Goal: Task Accomplishment & Management: Use online tool/utility

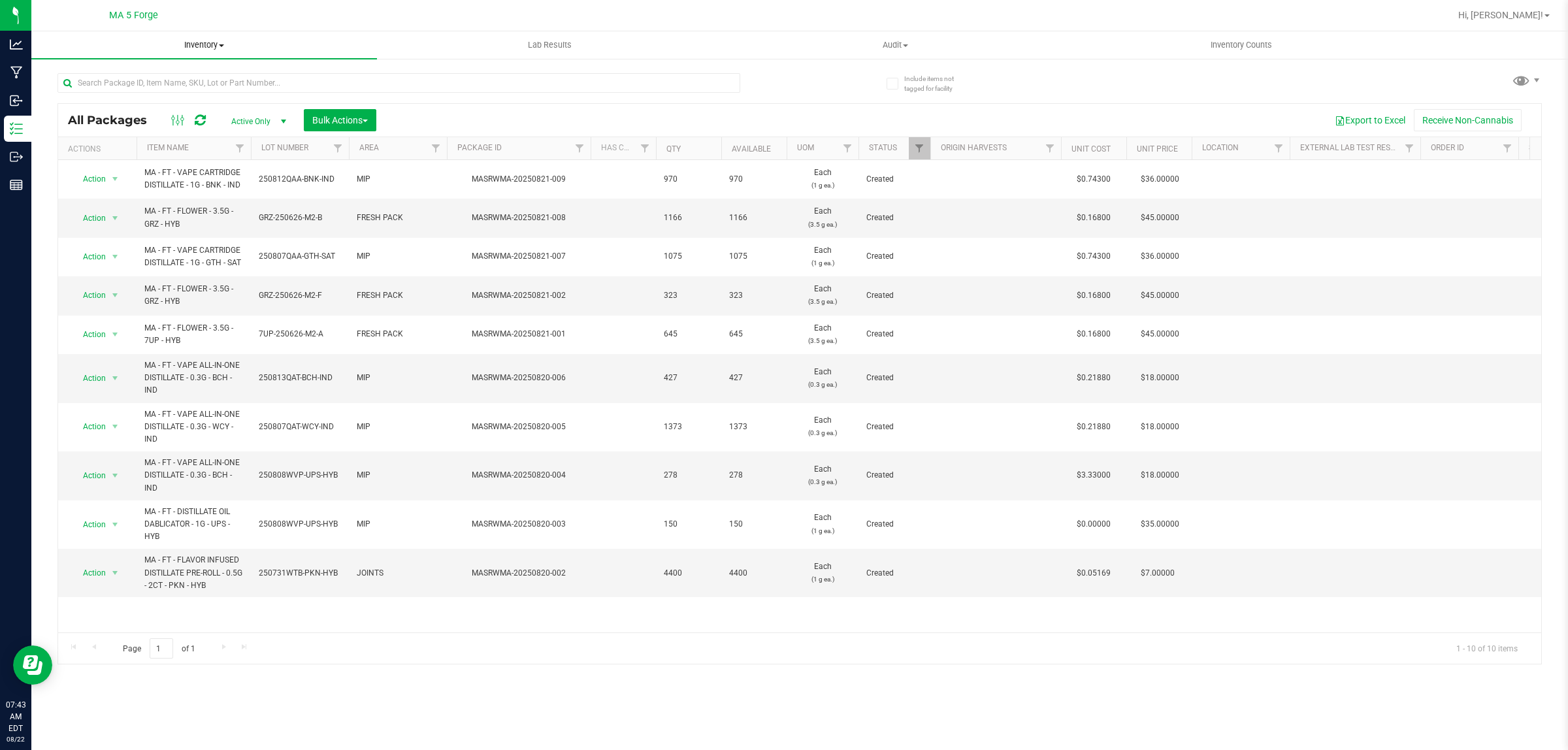
click at [219, 49] on span "Inventory" at bounding box center [204, 45] width 346 height 12
click at [162, 151] on li "From bill of materials" at bounding box center [204, 157] width 346 height 16
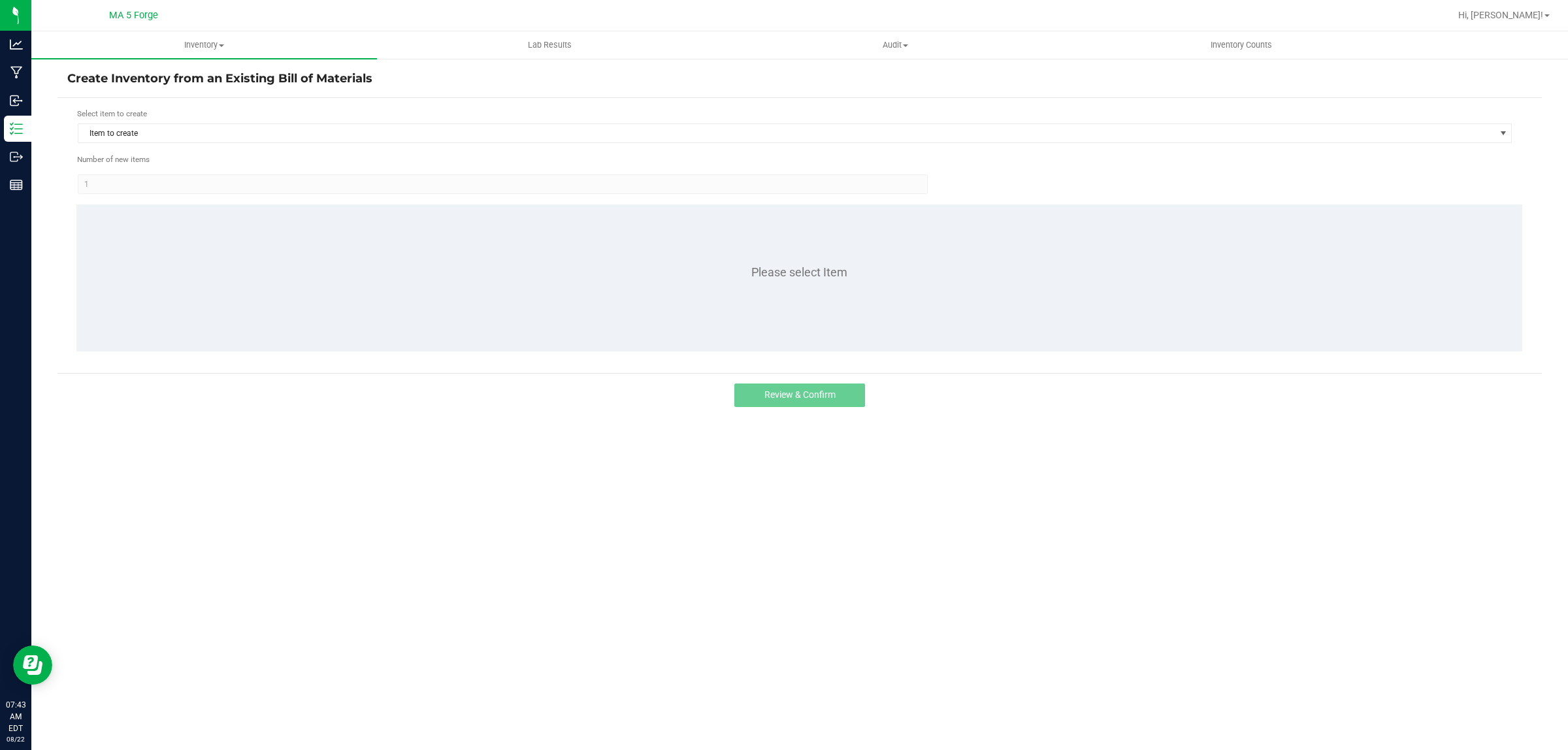
click at [278, 145] on form "Select item to create Item to create Number of new items 1 Please select Item" at bounding box center [800, 235] width 1465 height 256
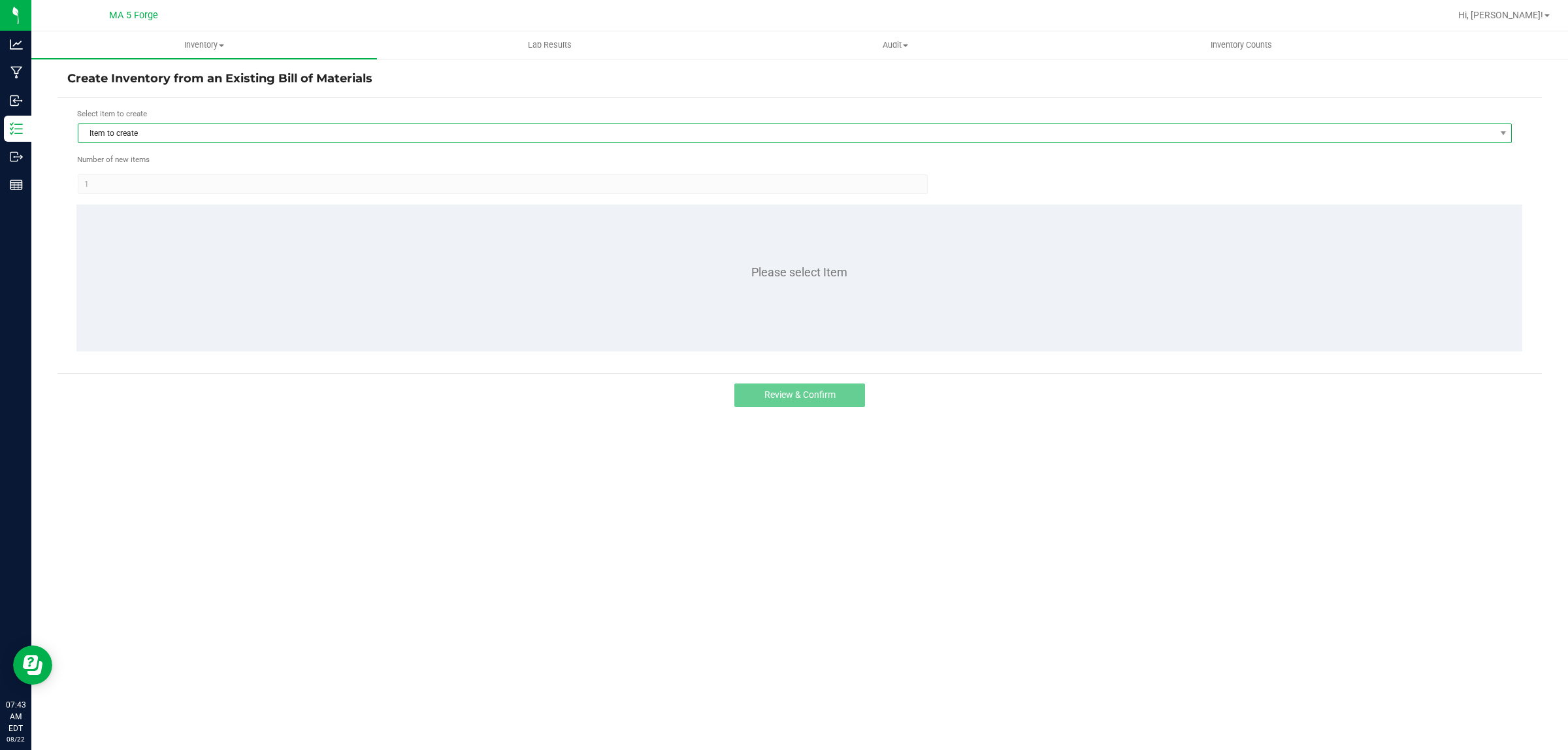
click at [278, 134] on span "Item to create" at bounding box center [787, 133] width 1416 height 18
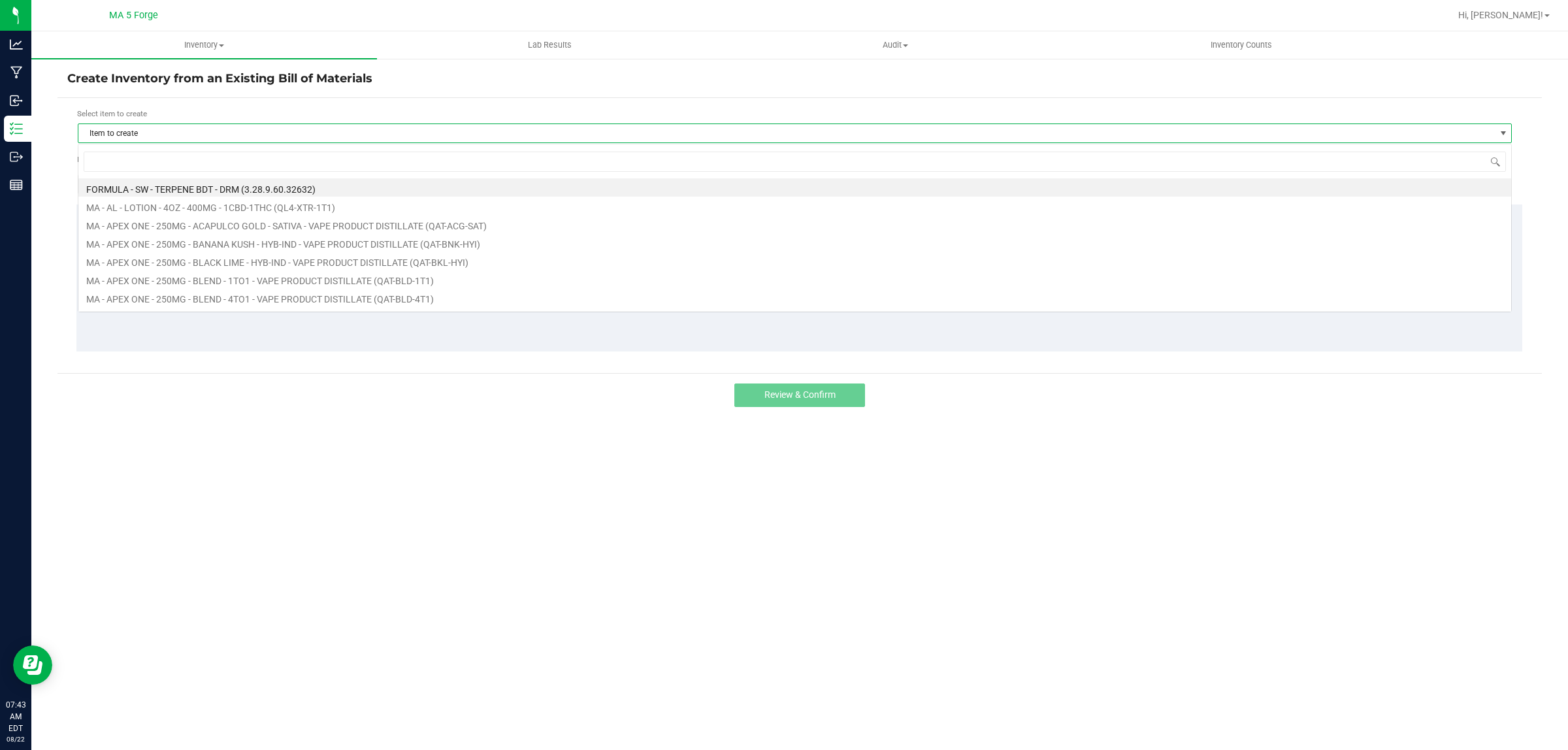
scroll to position [20, 1434]
click at [229, 162] on input at bounding box center [795, 161] width 1422 height 20
type input "FT-FW3-7UP-HYB"
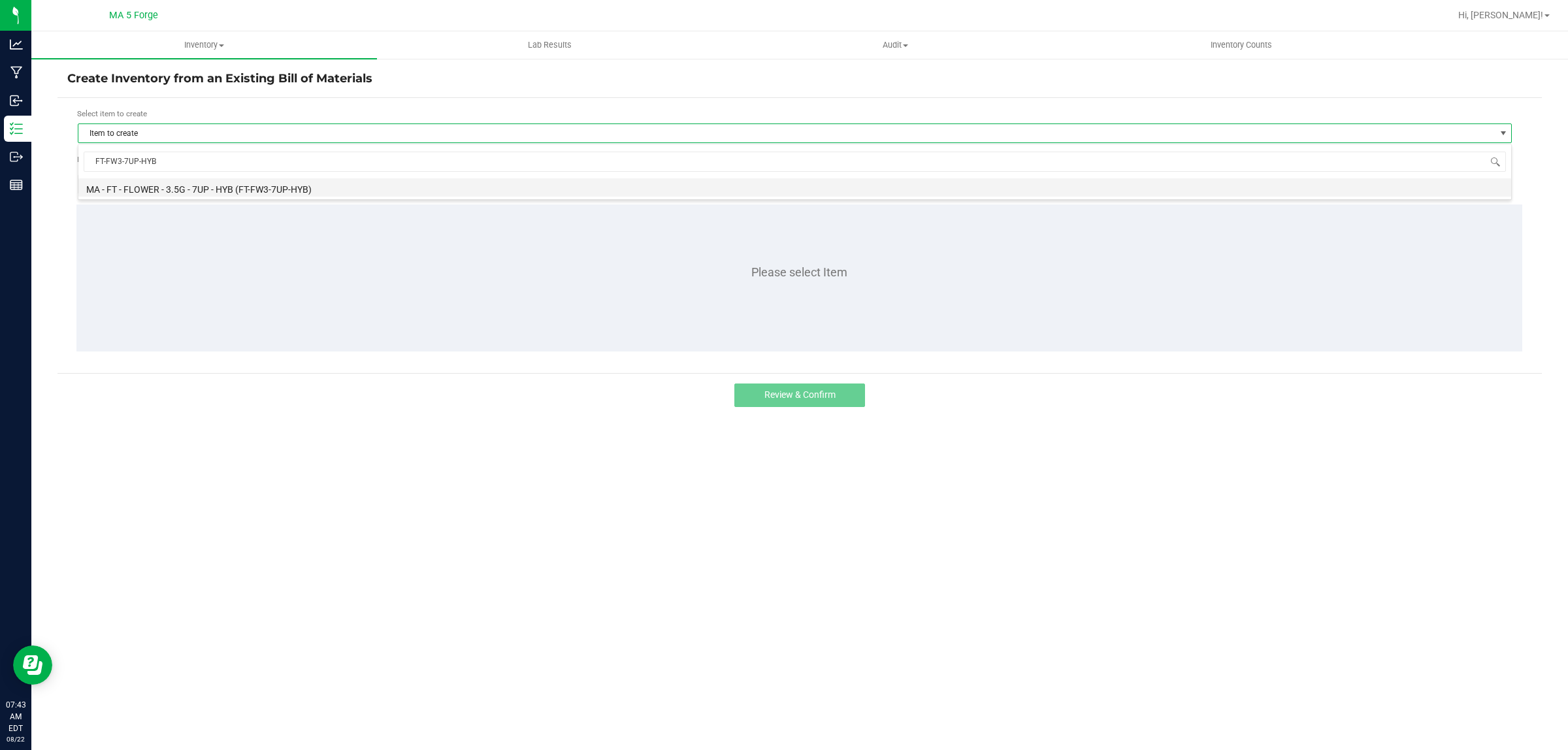
click at [230, 184] on li "MA - FT - FLOWER - 3.5G - 7UP - HYB (FT-FW3-7UP-HYB)" at bounding box center [795, 188] width 1433 height 18
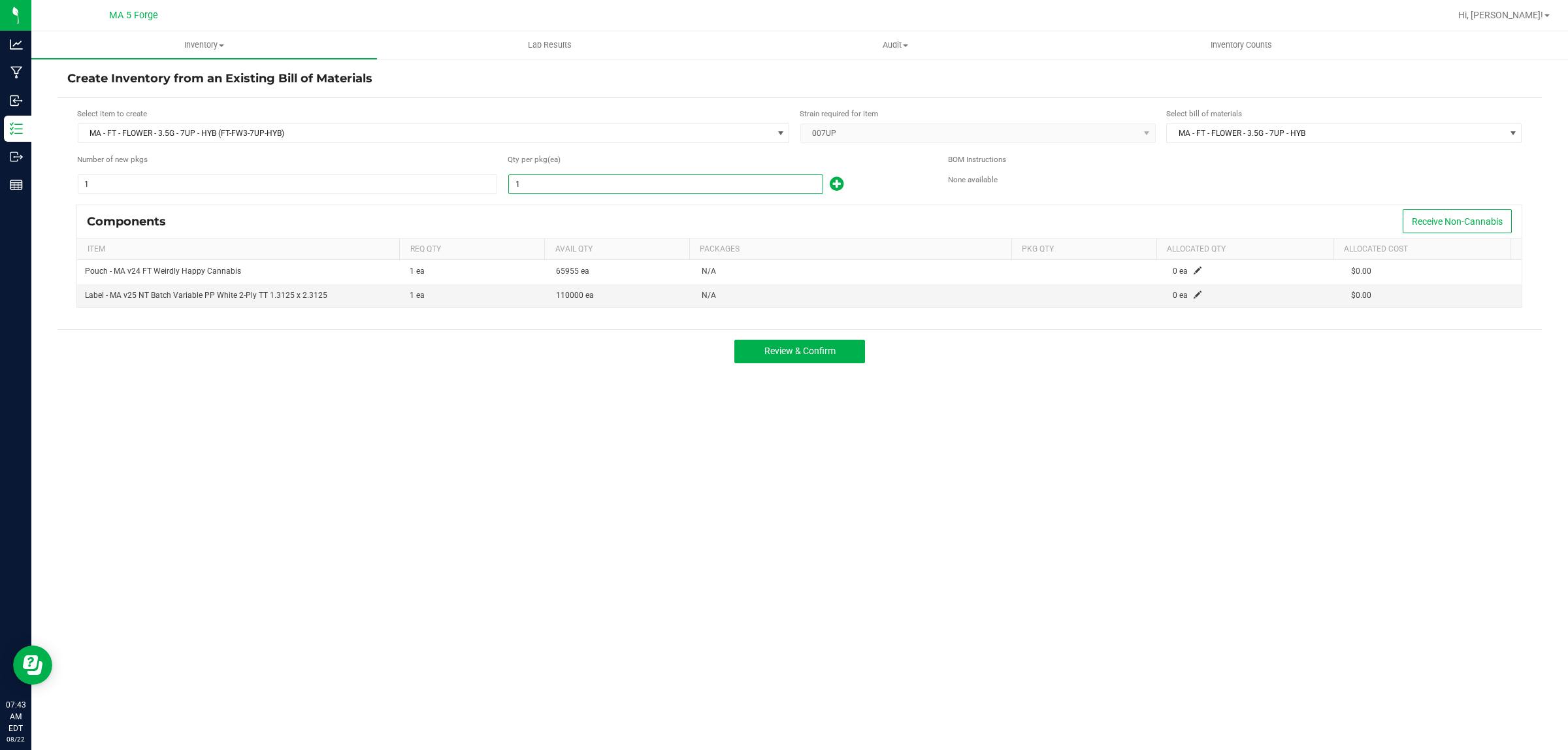
click at [560, 187] on input "1" at bounding box center [665, 184] width 314 height 18
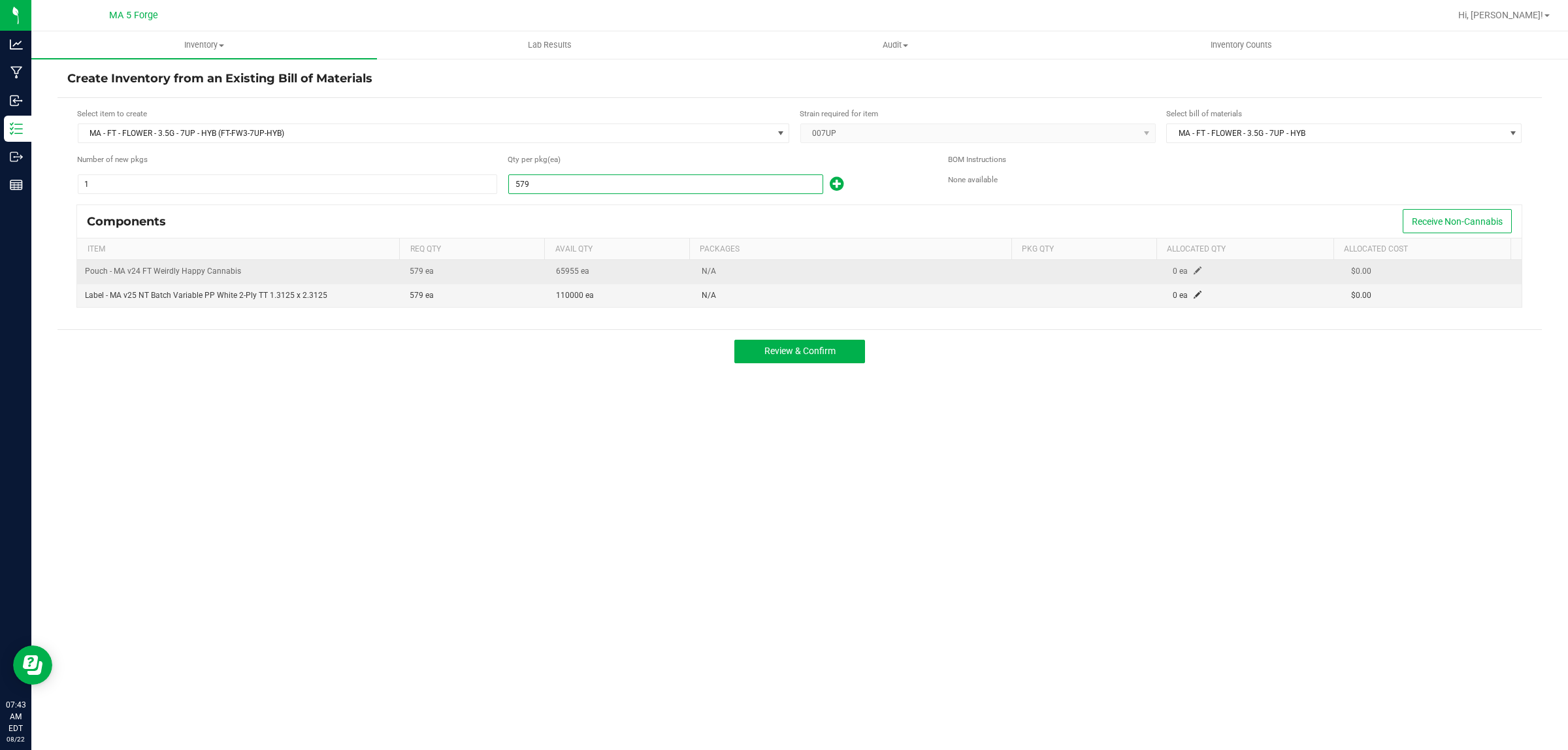
type input "579"
click at [1194, 269] on span at bounding box center [1198, 270] width 8 height 8
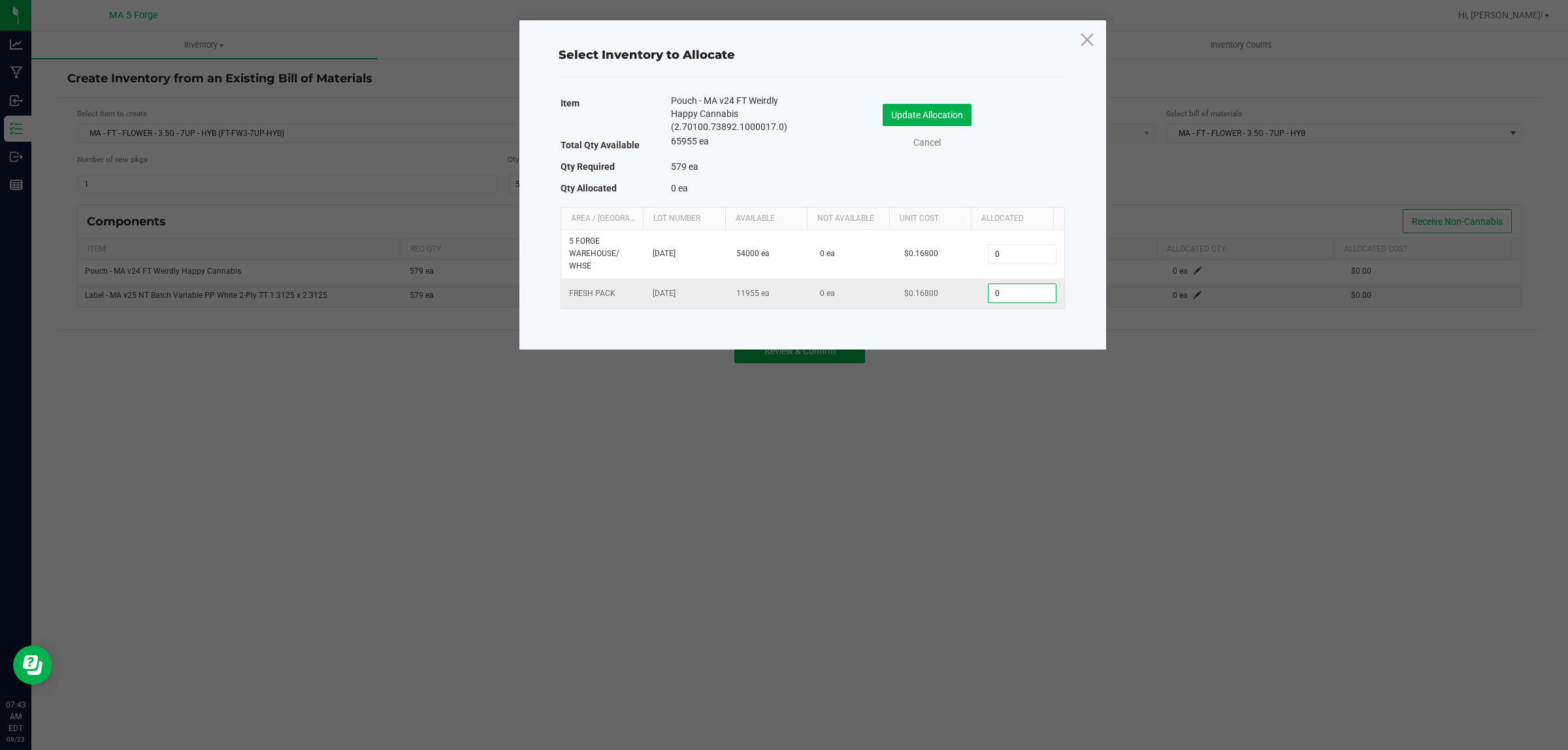
click at [1015, 295] on input "0" at bounding box center [1022, 293] width 67 height 18
type input "579"
click at [947, 115] on button "Update Allocation" at bounding box center [927, 115] width 88 height 22
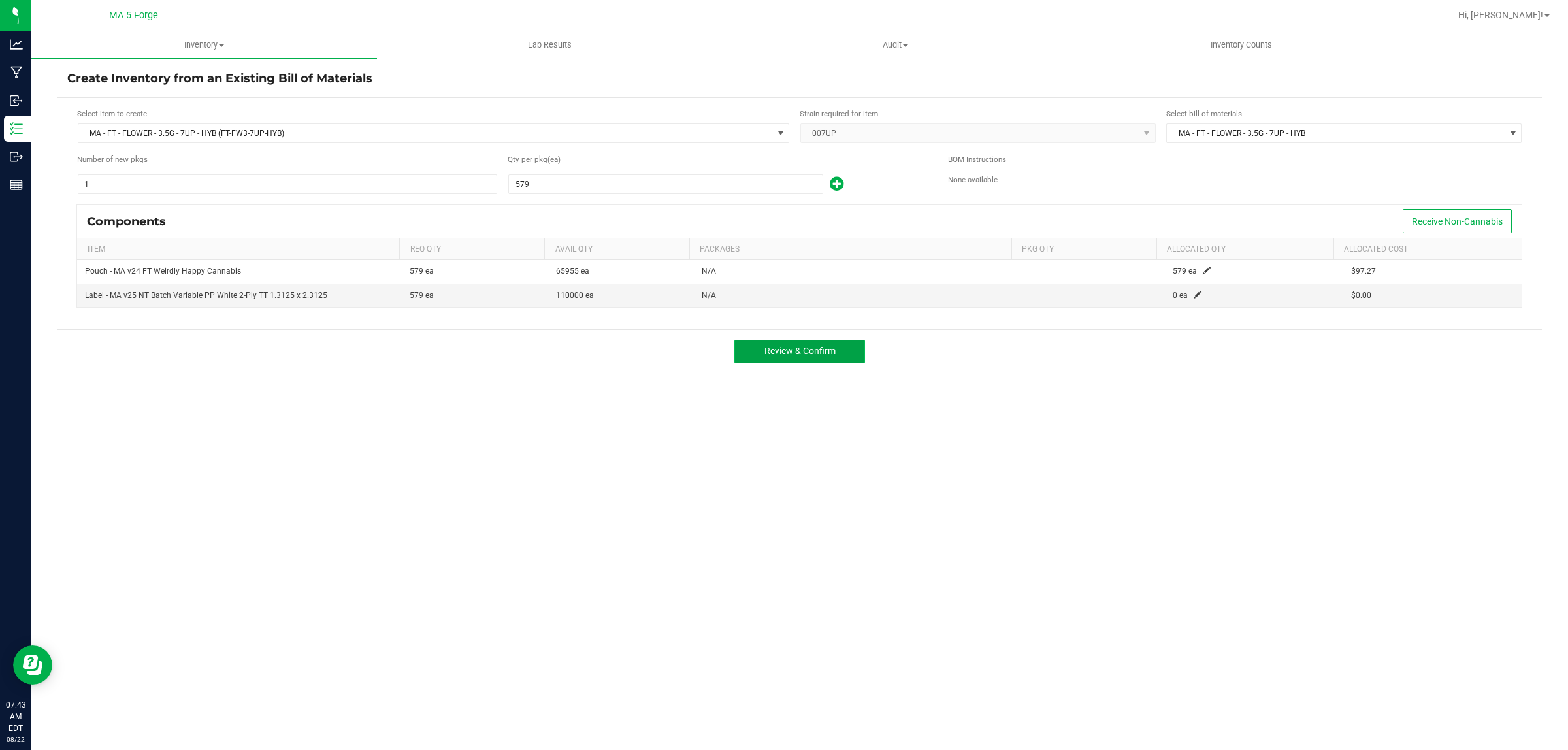
click at [796, 355] on span "Review & Confirm" at bounding box center [800, 351] width 71 height 11
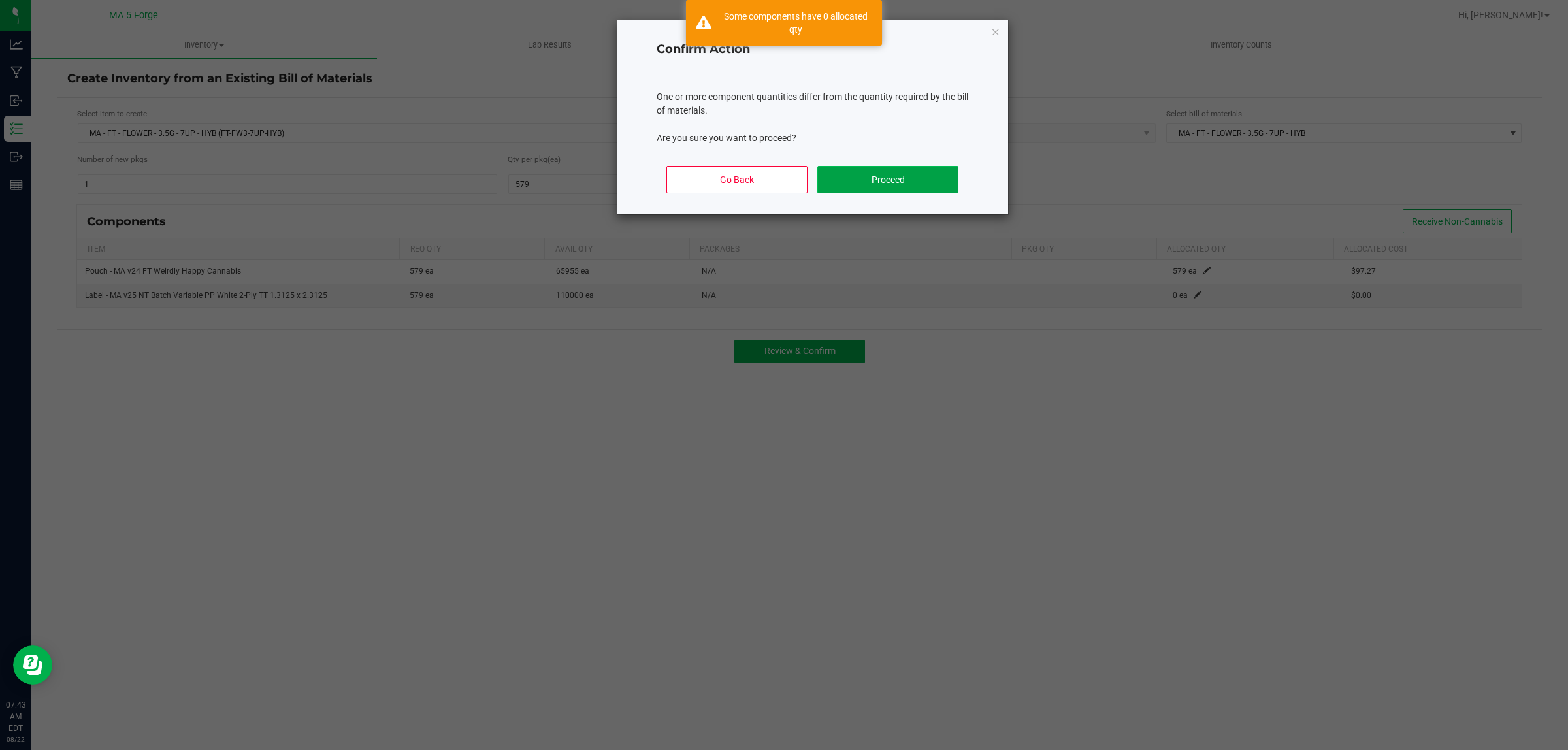
click at [929, 188] on button "Proceed" at bounding box center [887, 180] width 141 height 27
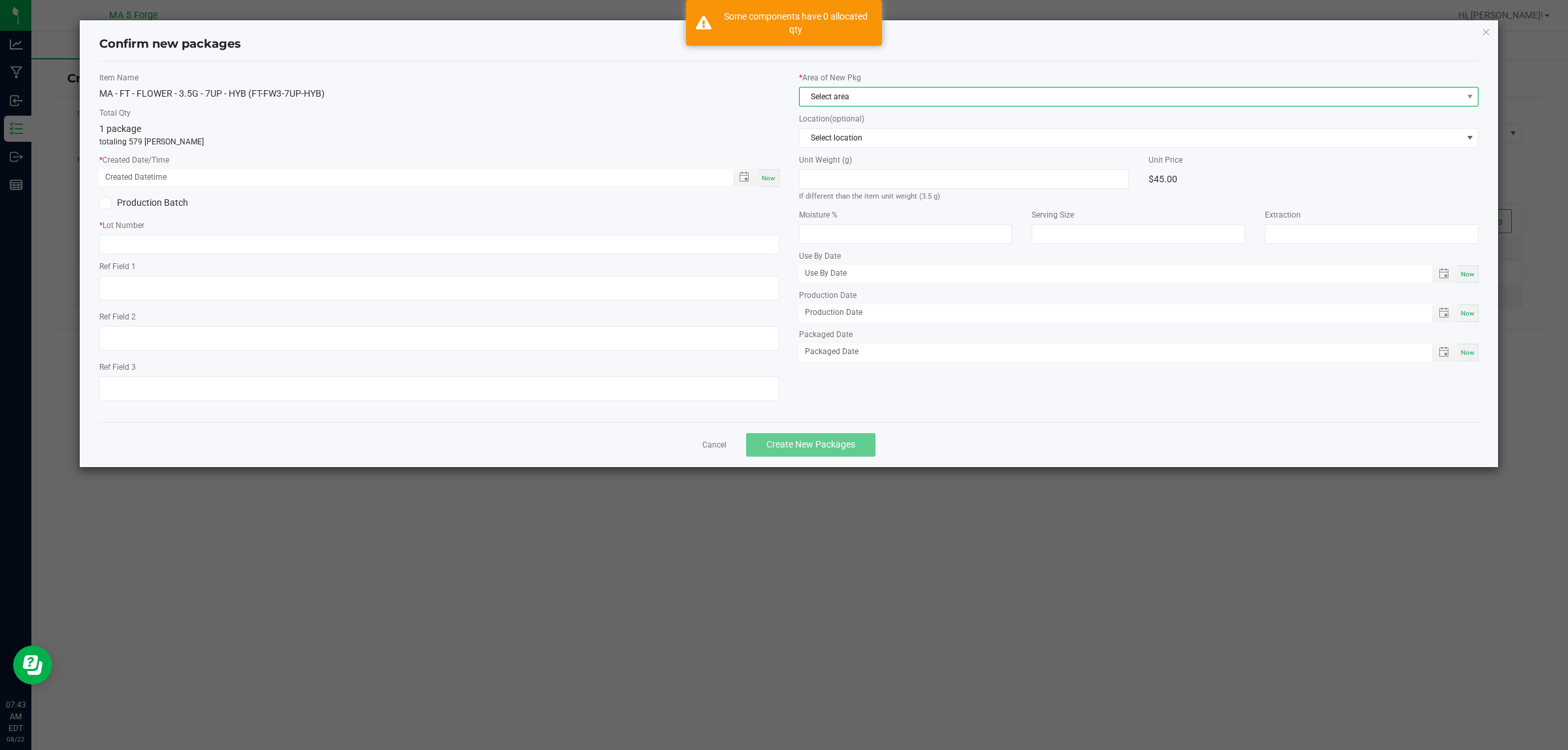
click at [885, 93] on span "Select area" at bounding box center [1131, 96] width 663 height 18
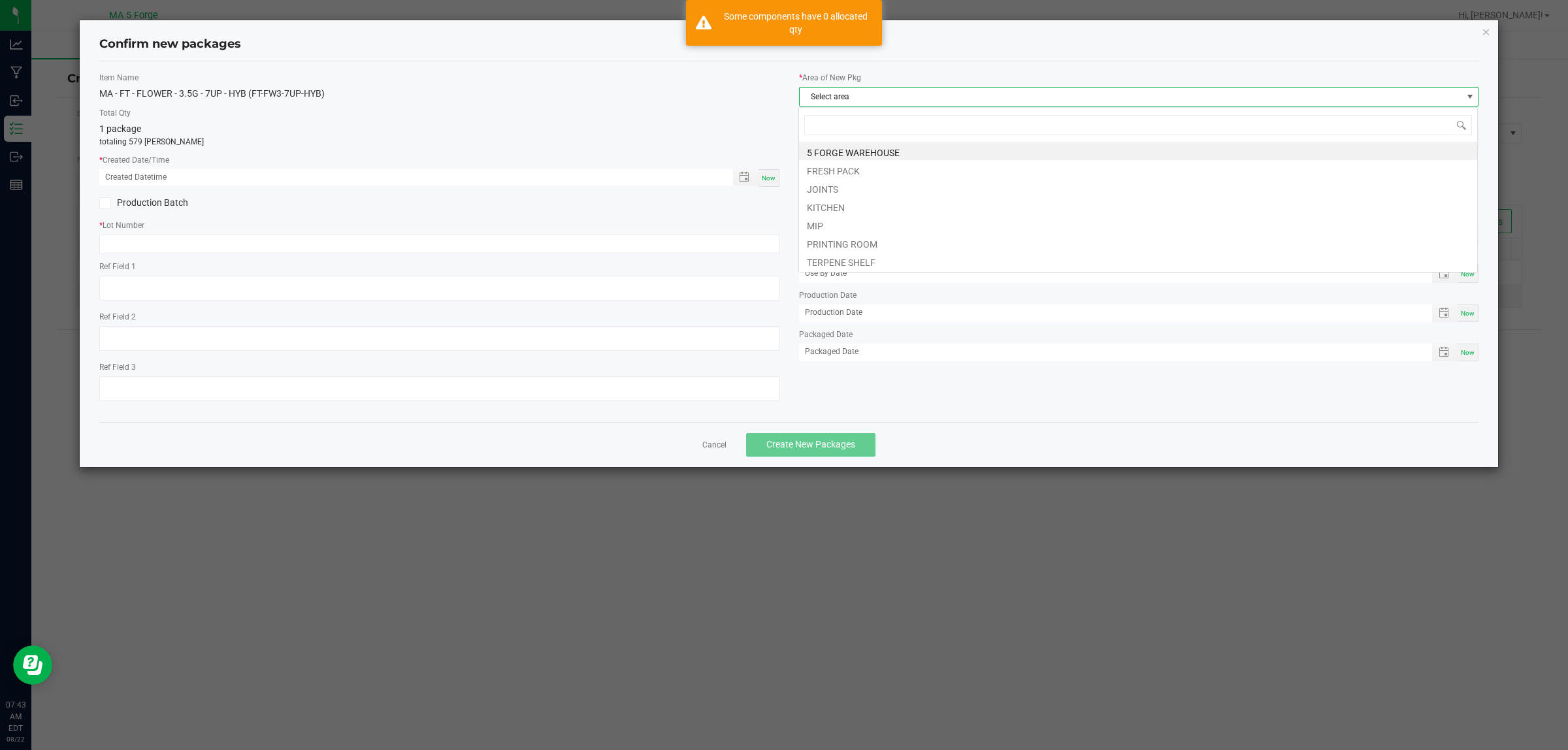
scroll to position [20, 680]
click at [841, 171] on li "FRESH PACK" at bounding box center [1139, 169] width 678 height 18
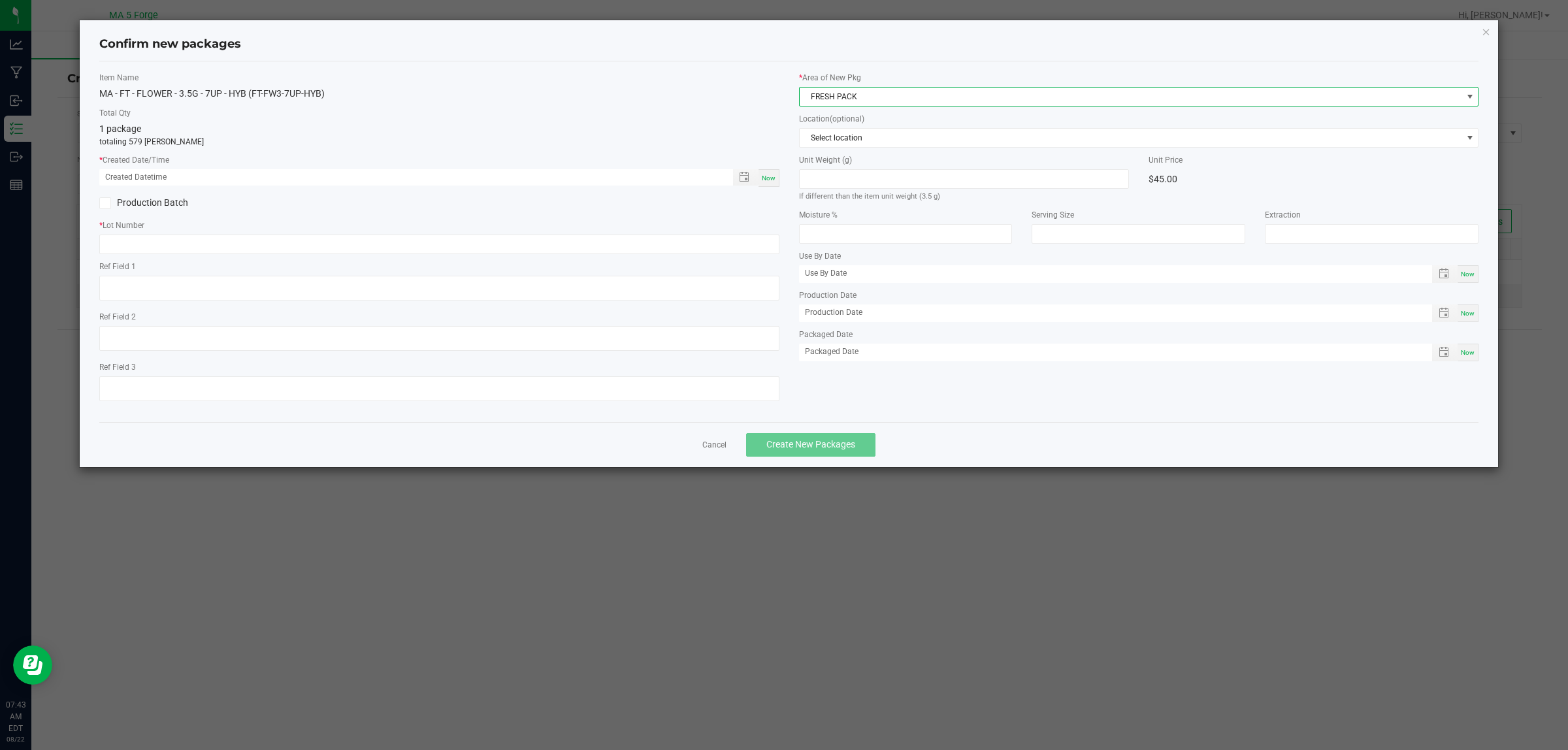
click at [776, 181] on div "Now" at bounding box center [769, 178] width 21 height 17
type input "08/22/2025 07:43 AM"
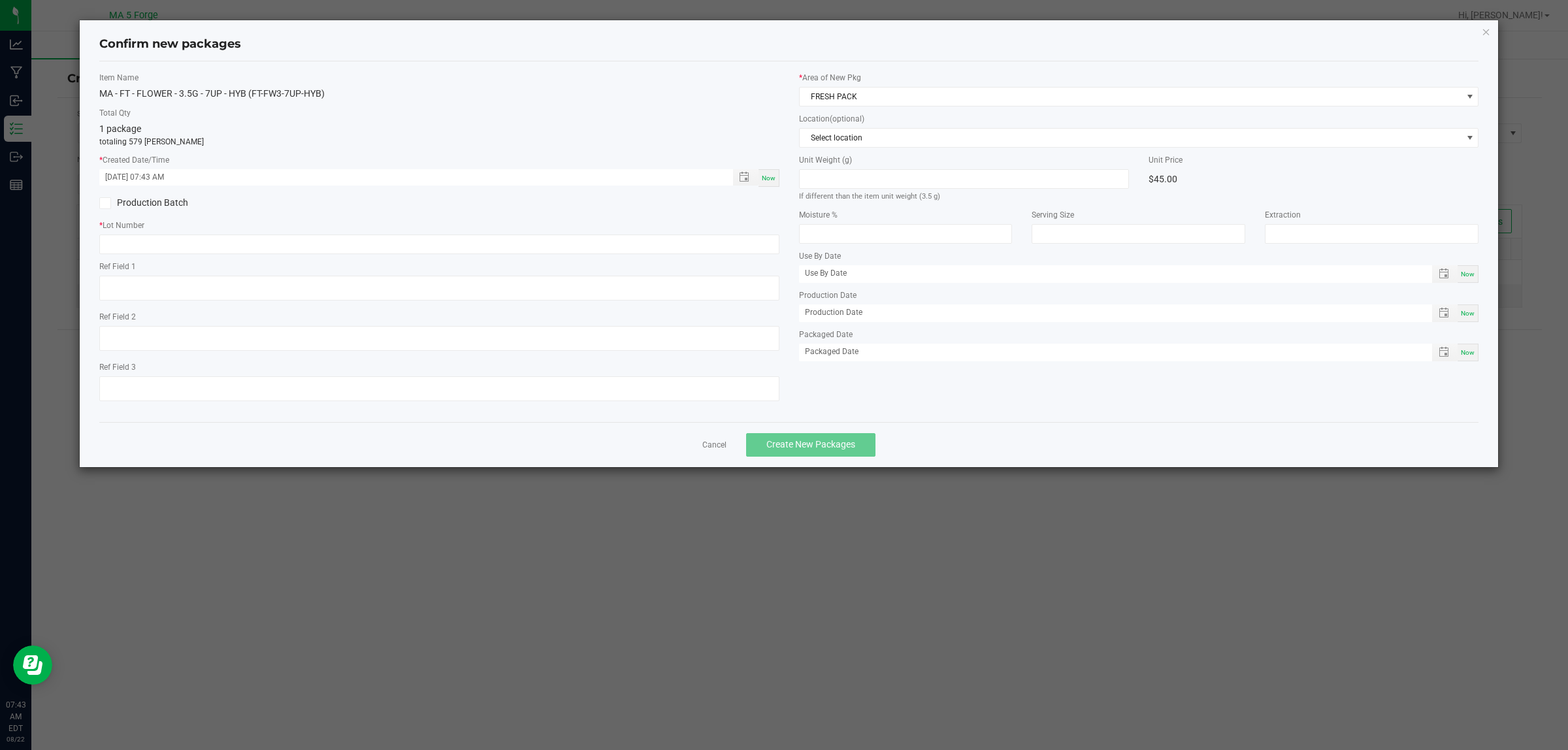
click at [154, 206] on label "Production Batch" at bounding box center [264, 203] width 330 height 14
click at [0, 0] on input "Production Batch" at bounding box center [0, 0] width 0 height 0
click at [324, 237] on input "text" at bounding box center [439, 244] width 680 height 19
paste input "7UP-250626-M2-F"
type input "7UP-250626-M2-F"
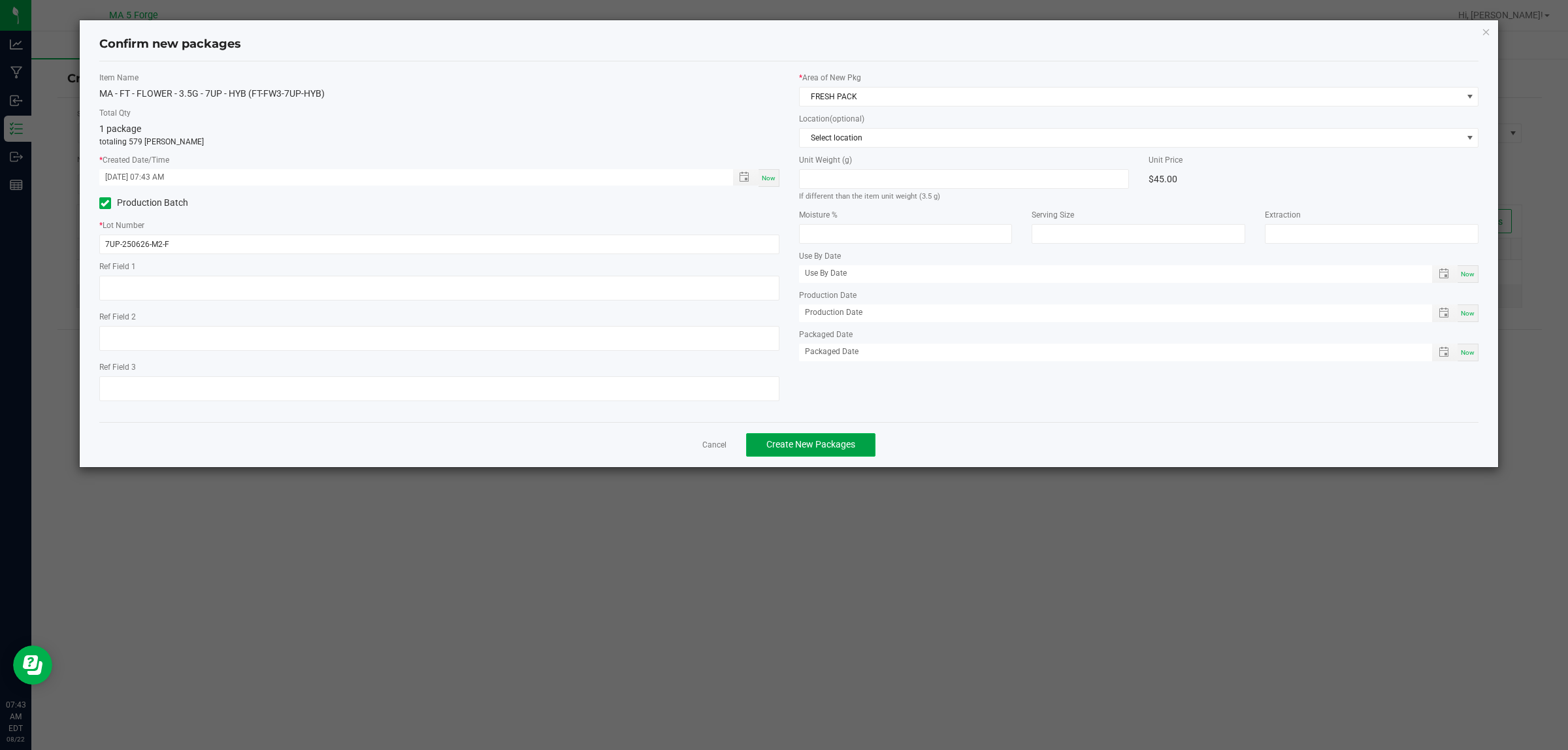
click at [843, 442] on span "Create New Packages" at bounding box center [810, 444] width 88 height 11
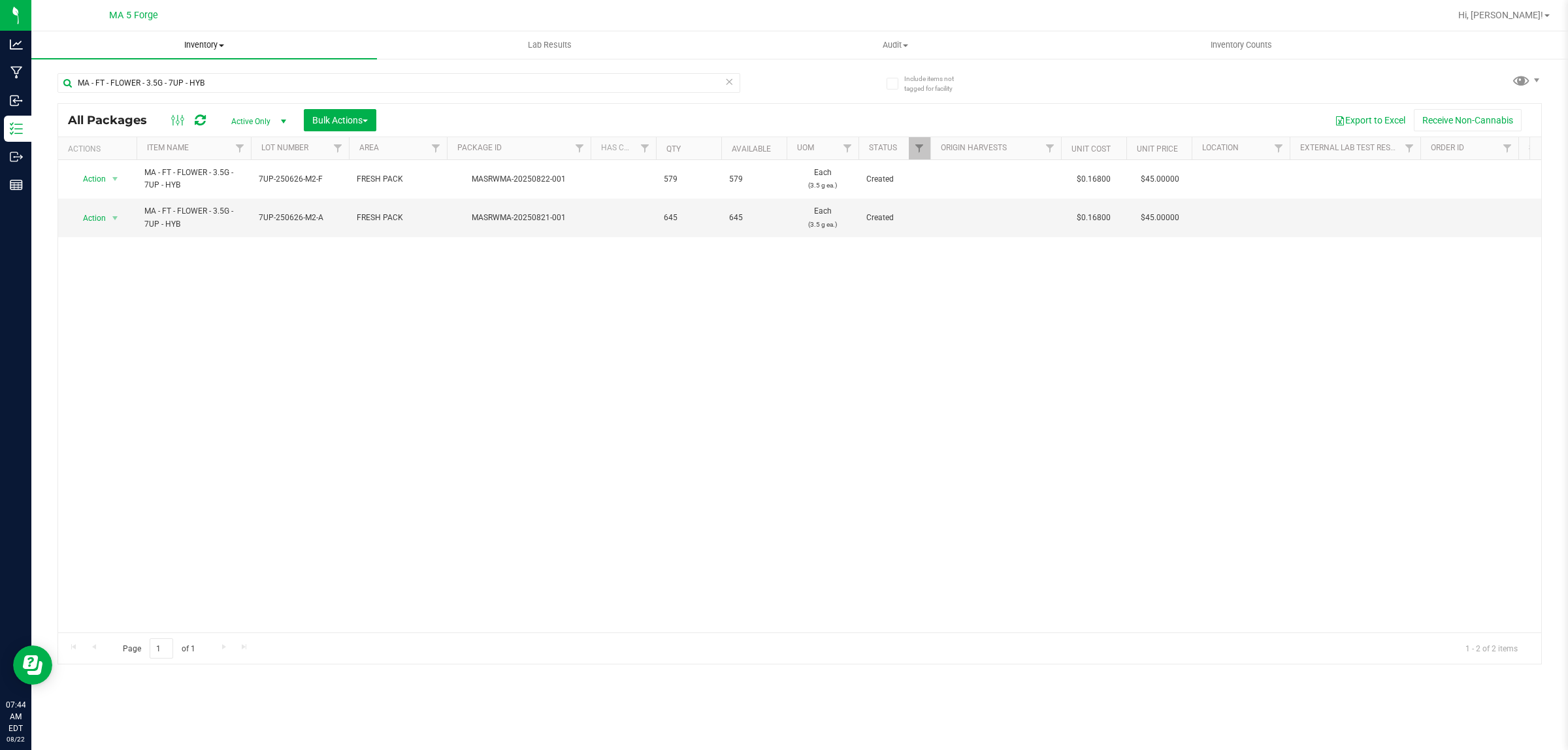
click at [204, 43] on span "Inventory" at bounding box center [204, 45] width 346 height 12
click at [131, 152] on span "From bill of materials" at bounding box center [90, 156] width 119 height 11
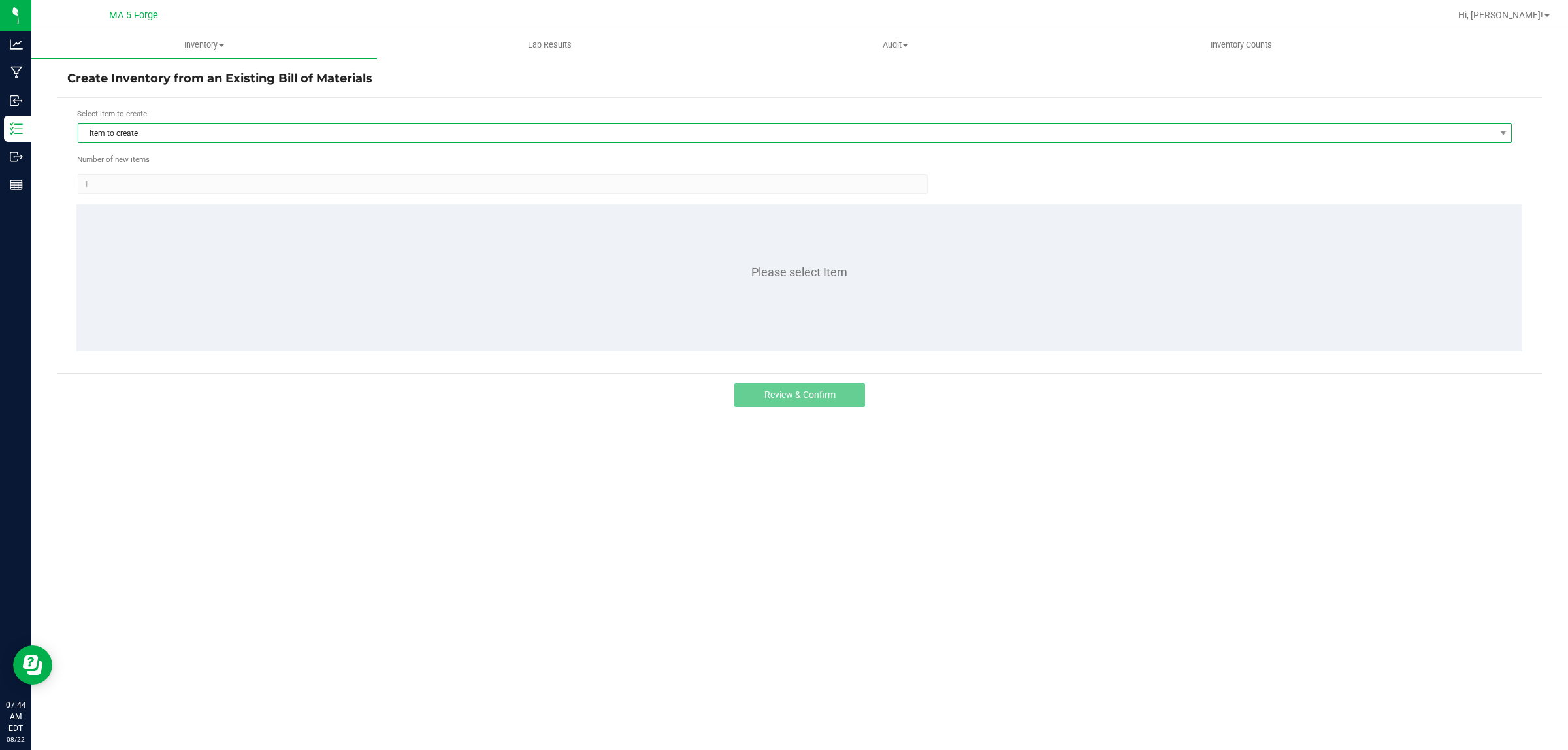
click at [182, 133] on span "Item to create" at bounding box center [787, 133] width 1416 height 18
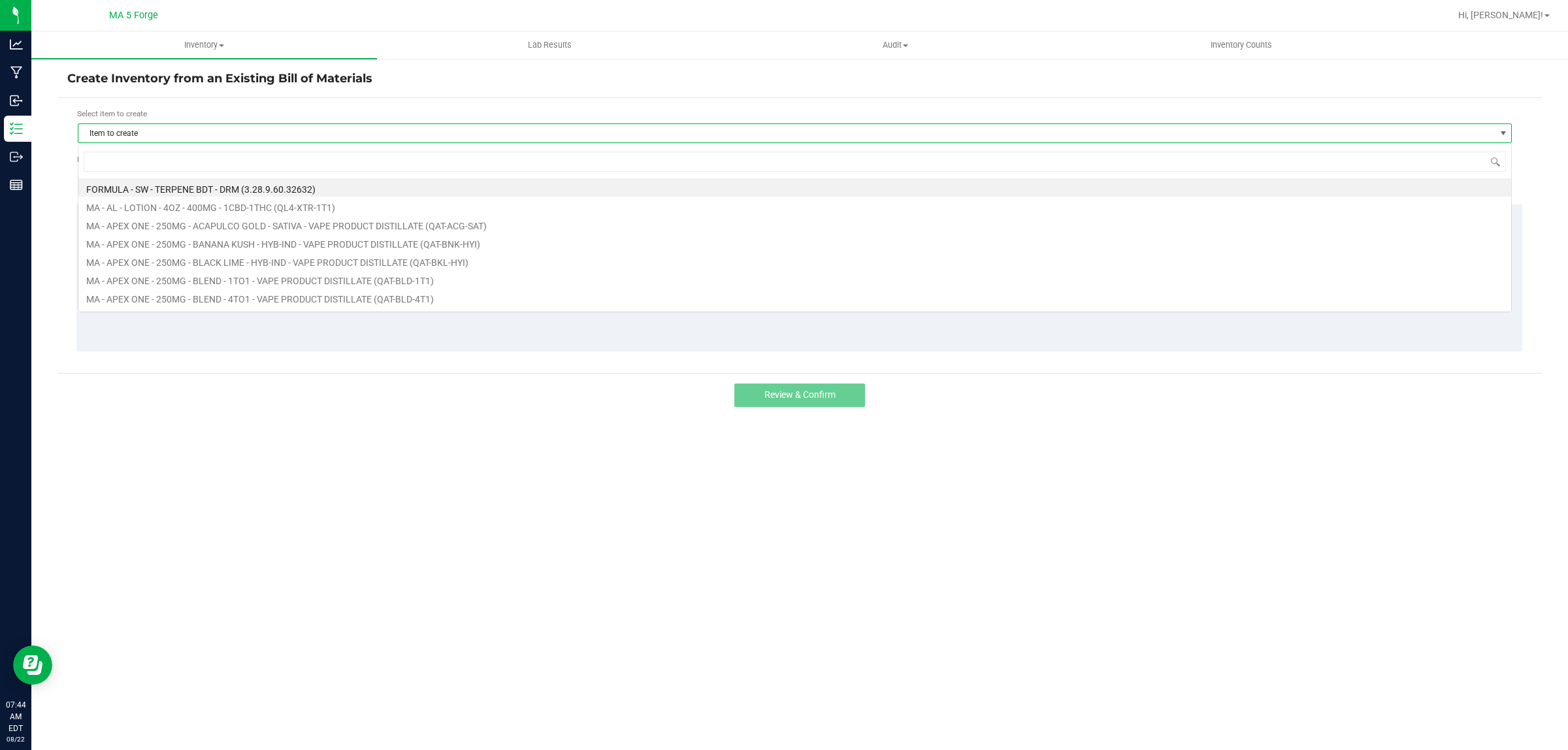
scroll to position [20, 1434]
click at [172, 153] on input at bounding box center [795, 161] width 1422 height 20
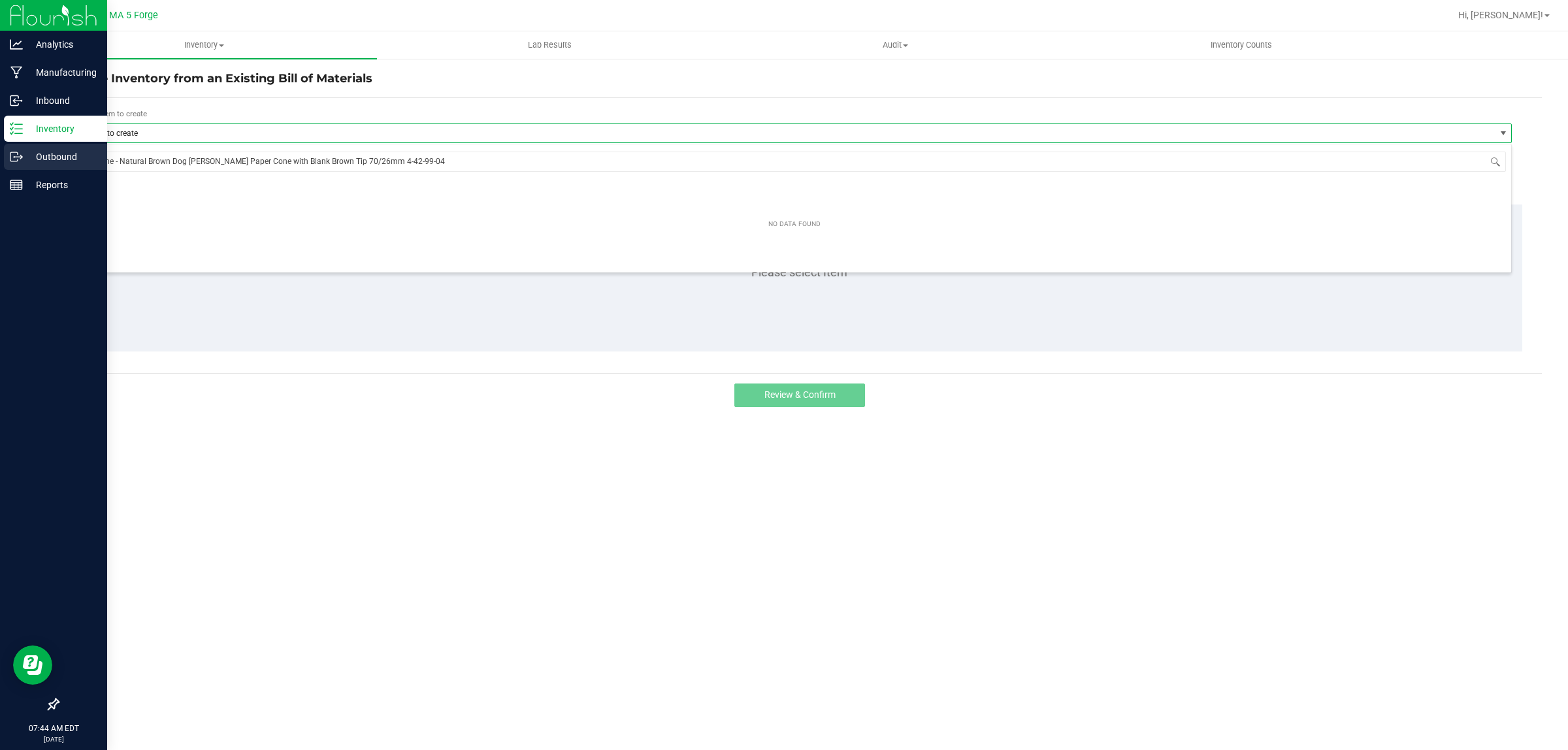
drag, startPoint x: 513, startPoint y: 167, endPoint x: 13, endPoint y: 155, distance: 500.1
click at [13, 155] on body "Analytics Manufacturing Inbound Inventory Outbound Reports 07:44 AM EDT 08/22/2…" at bounding box center [784, 375] width 1568 height 750
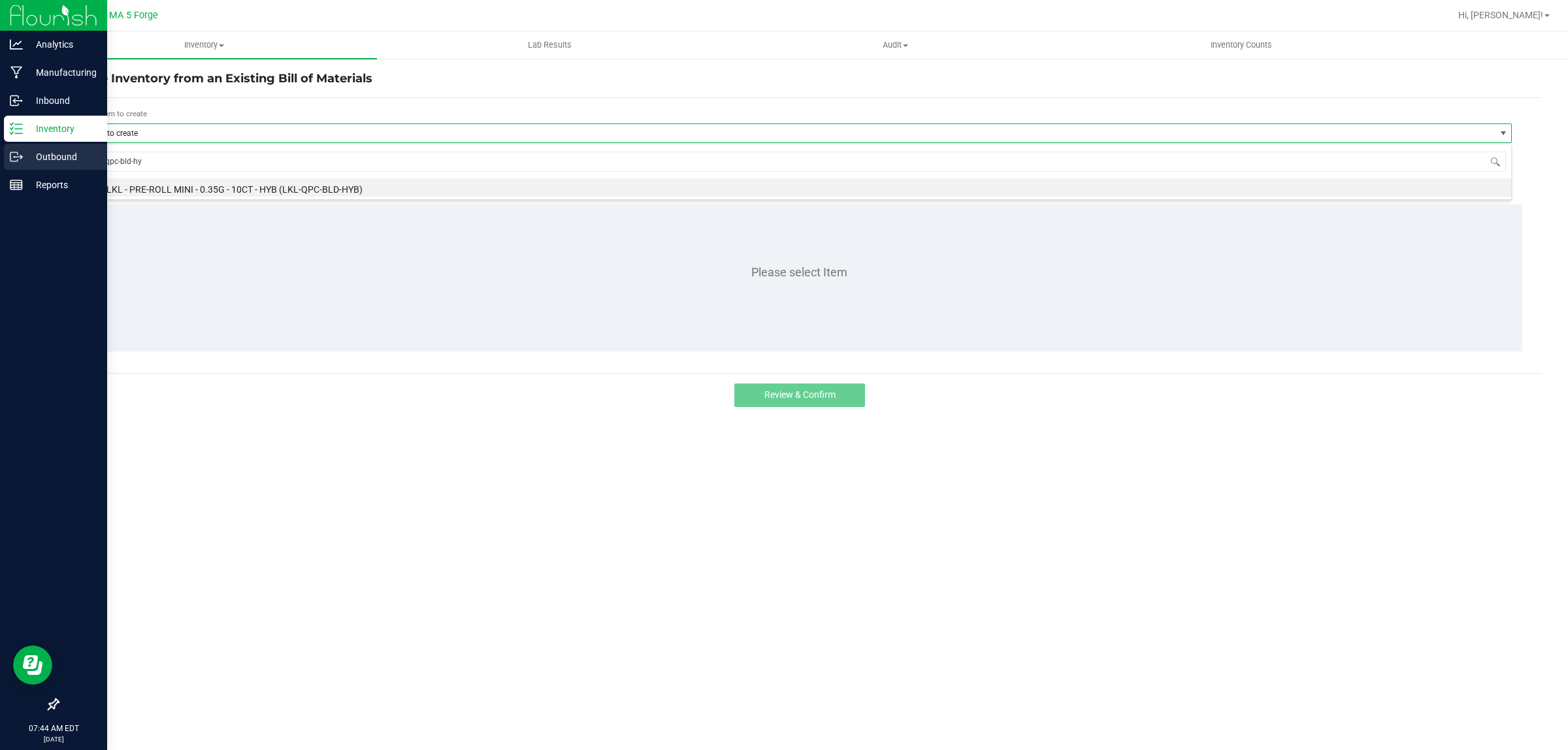
type input "lkl-qpc-bld-hyb"
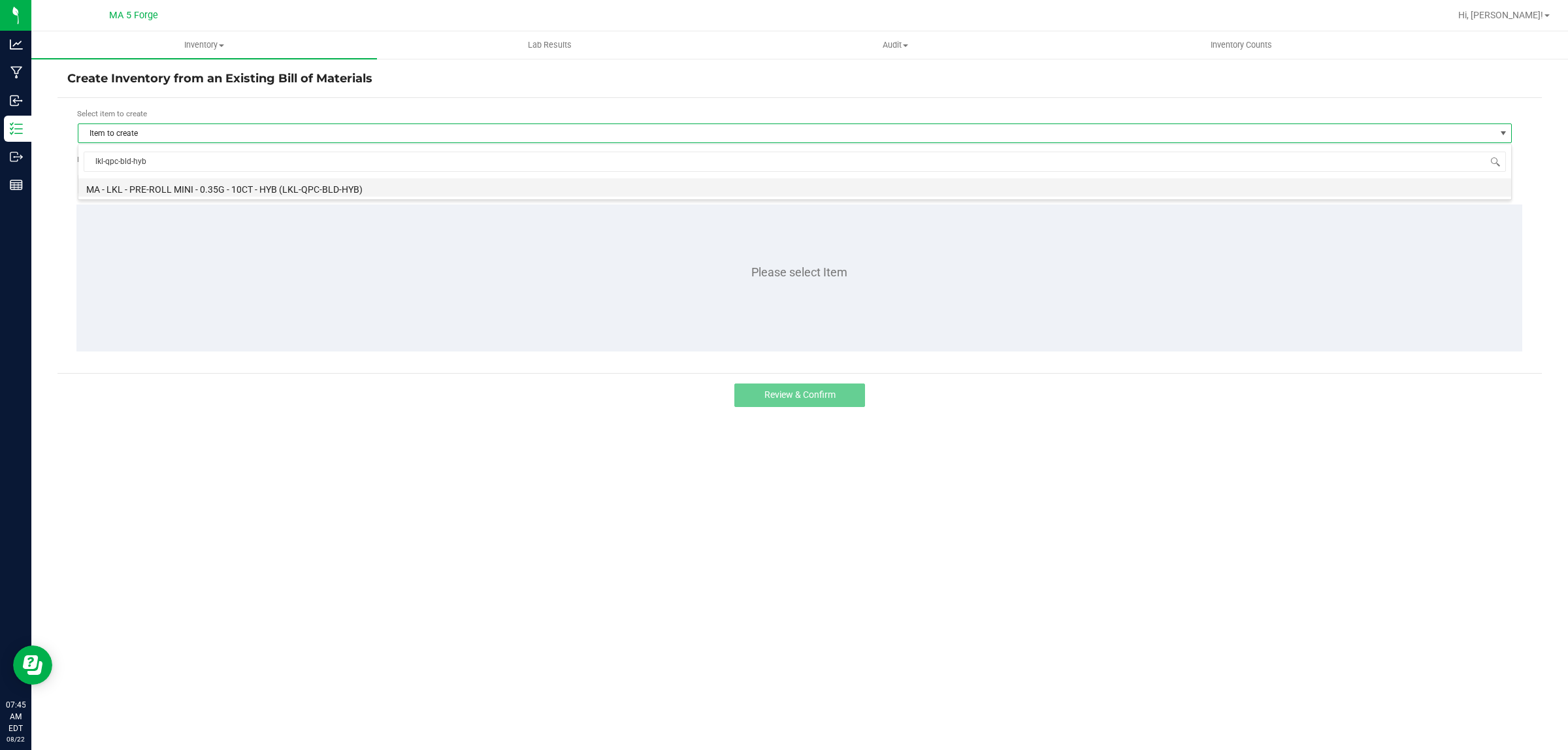
click at [355, 183] on li "MA - LKL - PRE-ROLL MINI - 0.35G - 10CT - HYB (LKL-QPC-BLD-HYB)" at bounding box center [795, 188] width 1433 height 18
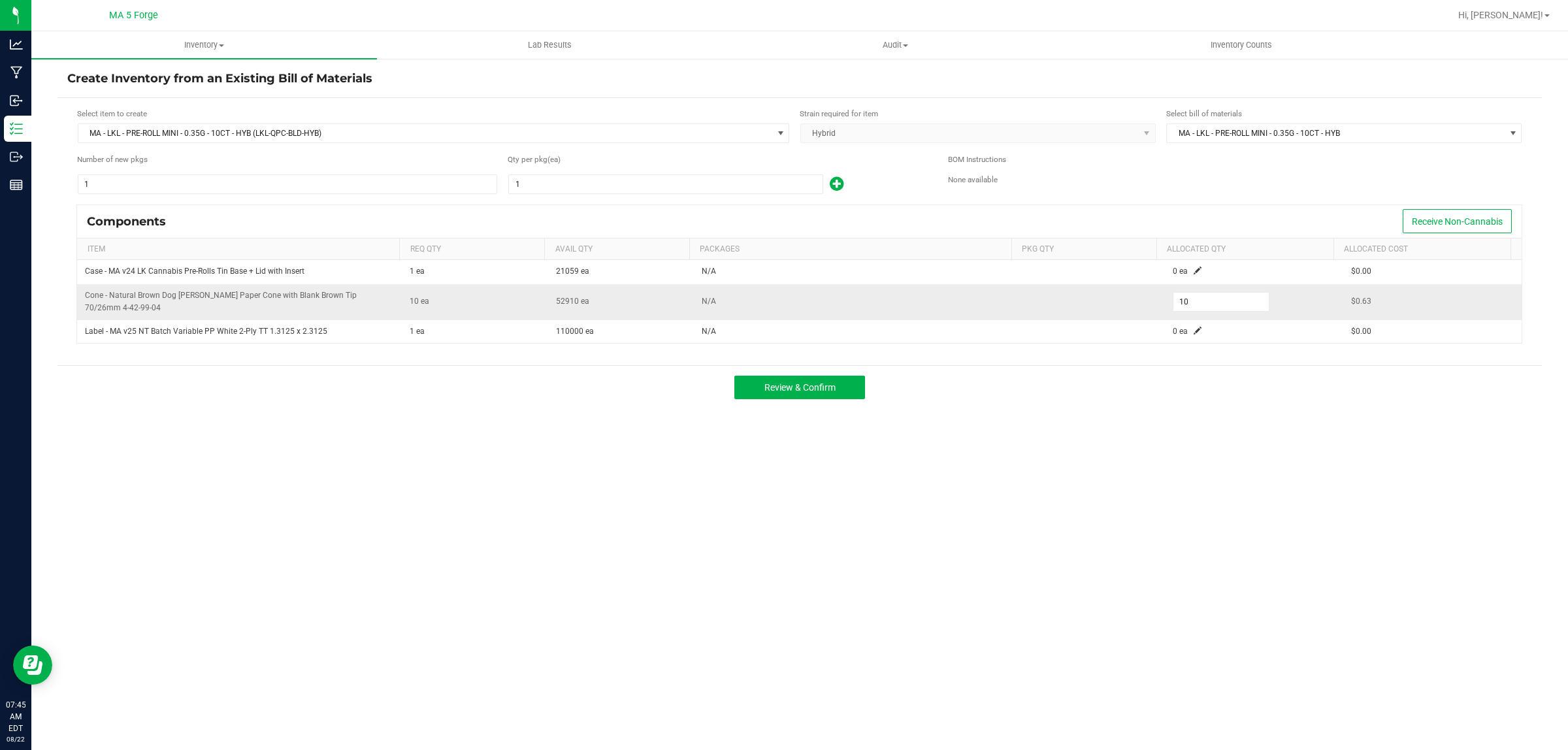
click at [703, 304] on span "N/A" at bounding box center [708, 300] width 15 height 9
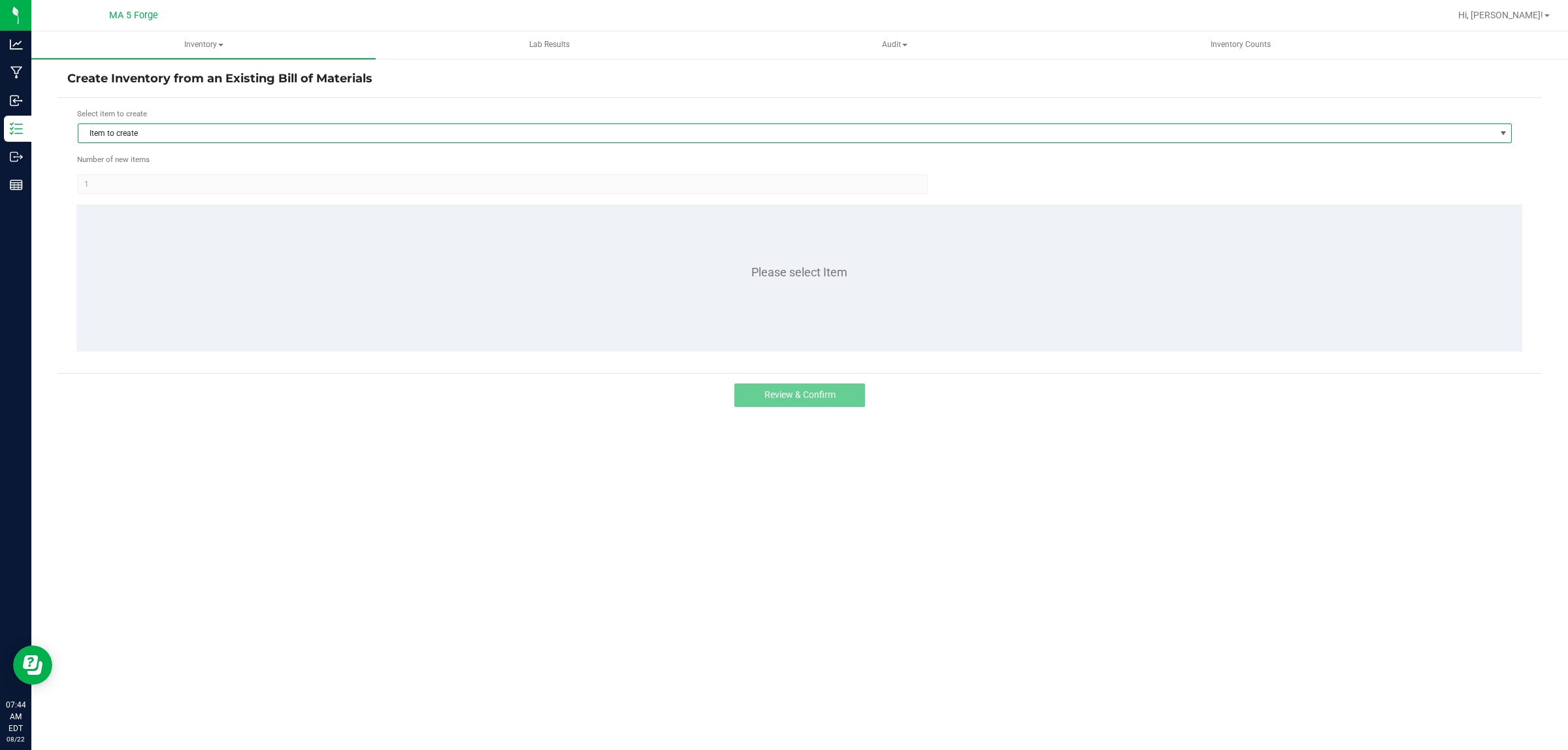
click at [145, 133] on span "Item to create" at bounding box center [787, 133] width 1416 height 18
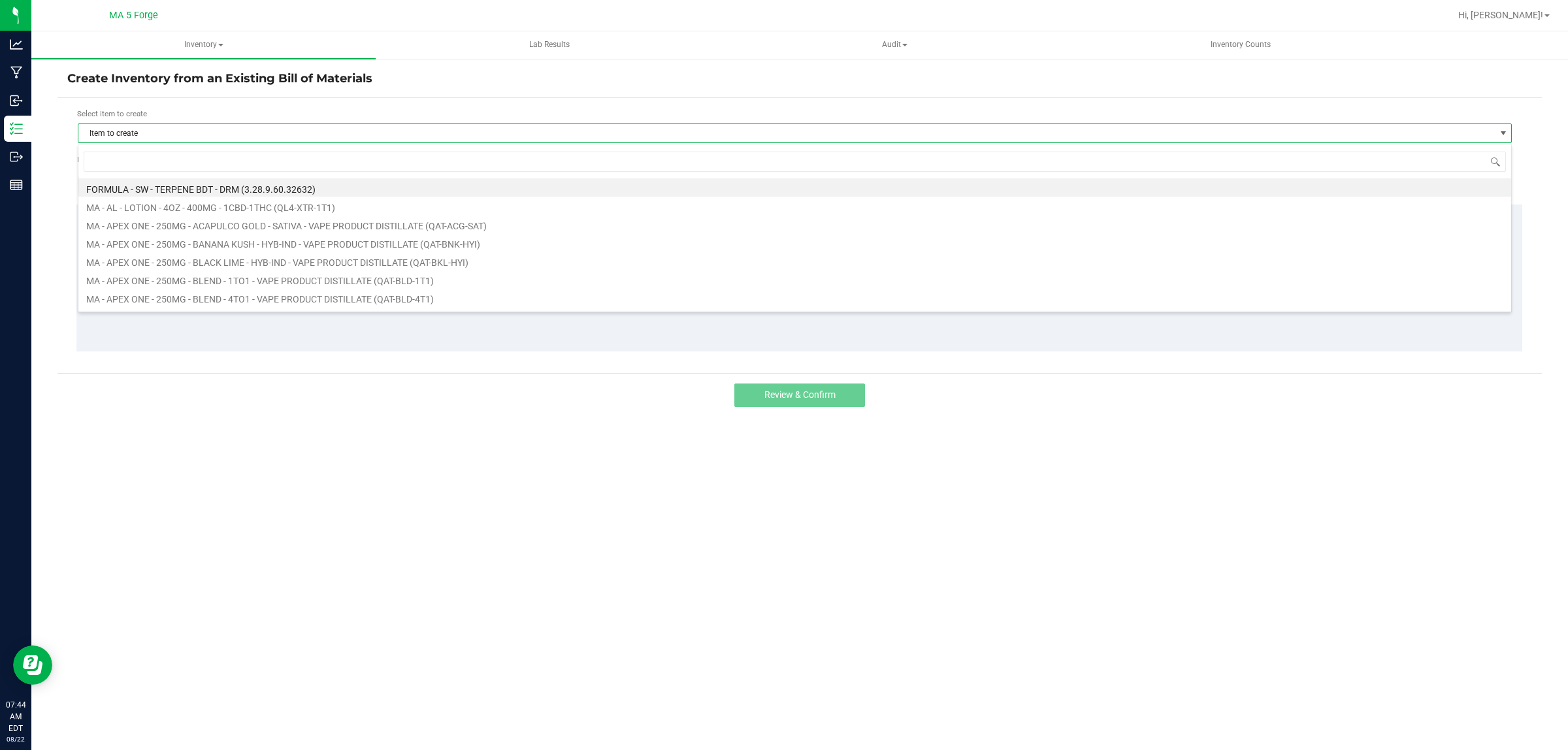
scroll to position [20, 1434]
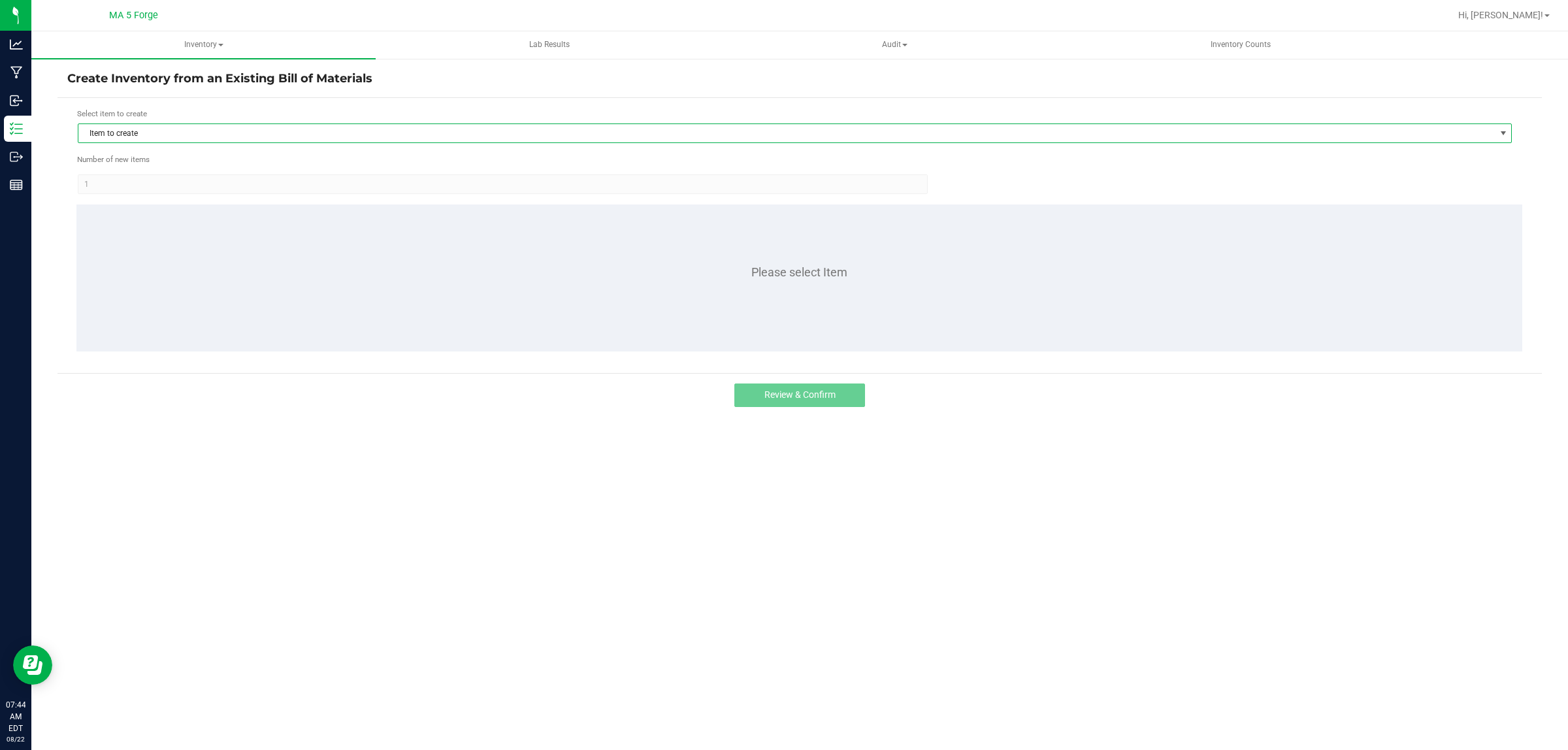
click at [141, 131] on span "Item to create" at bounding box center [787, 133] width 1416 height 18
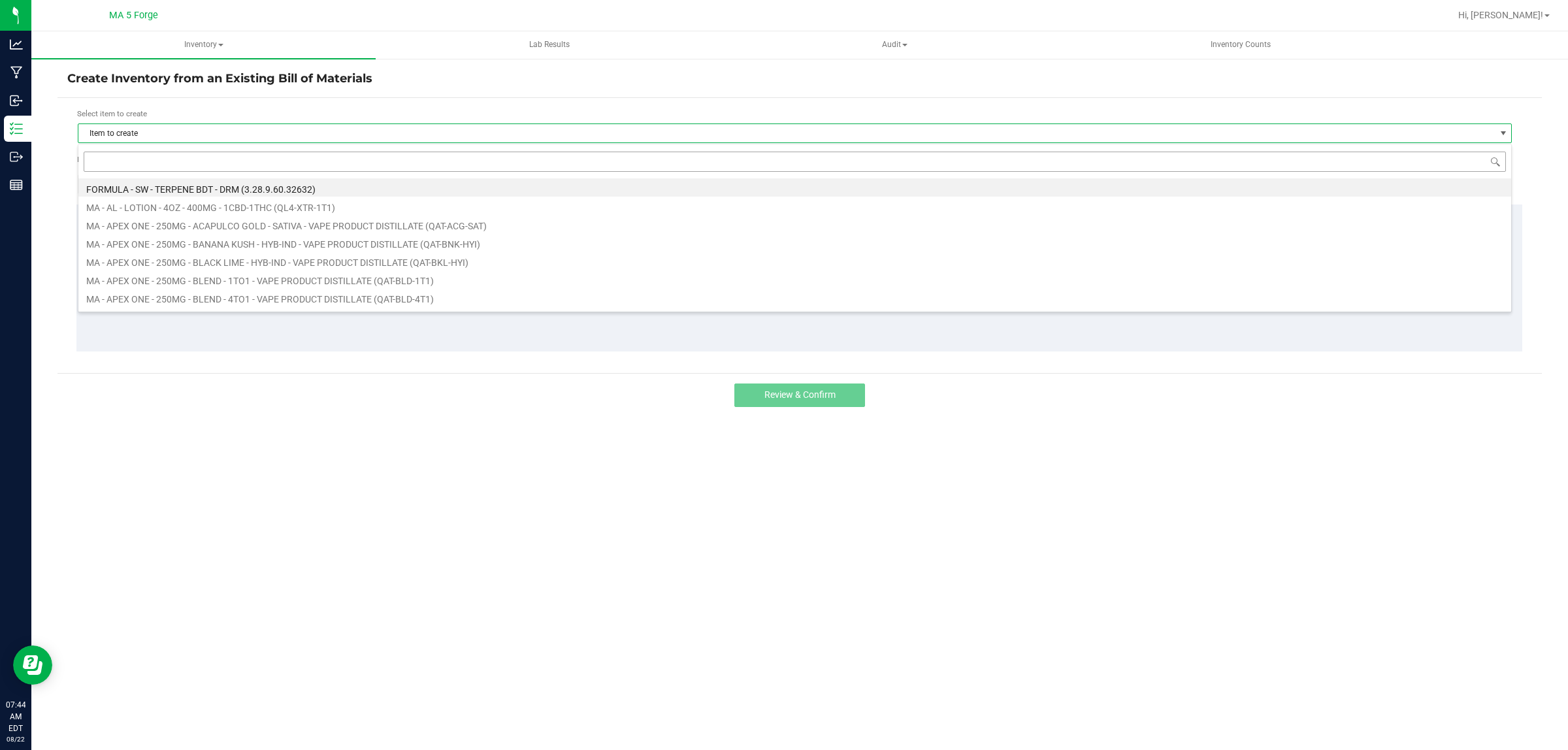
click at [145, 158] on input at bounding box center [795, 161] width 1422 height 20
type input "LKL-QPC-BLD-HYB"
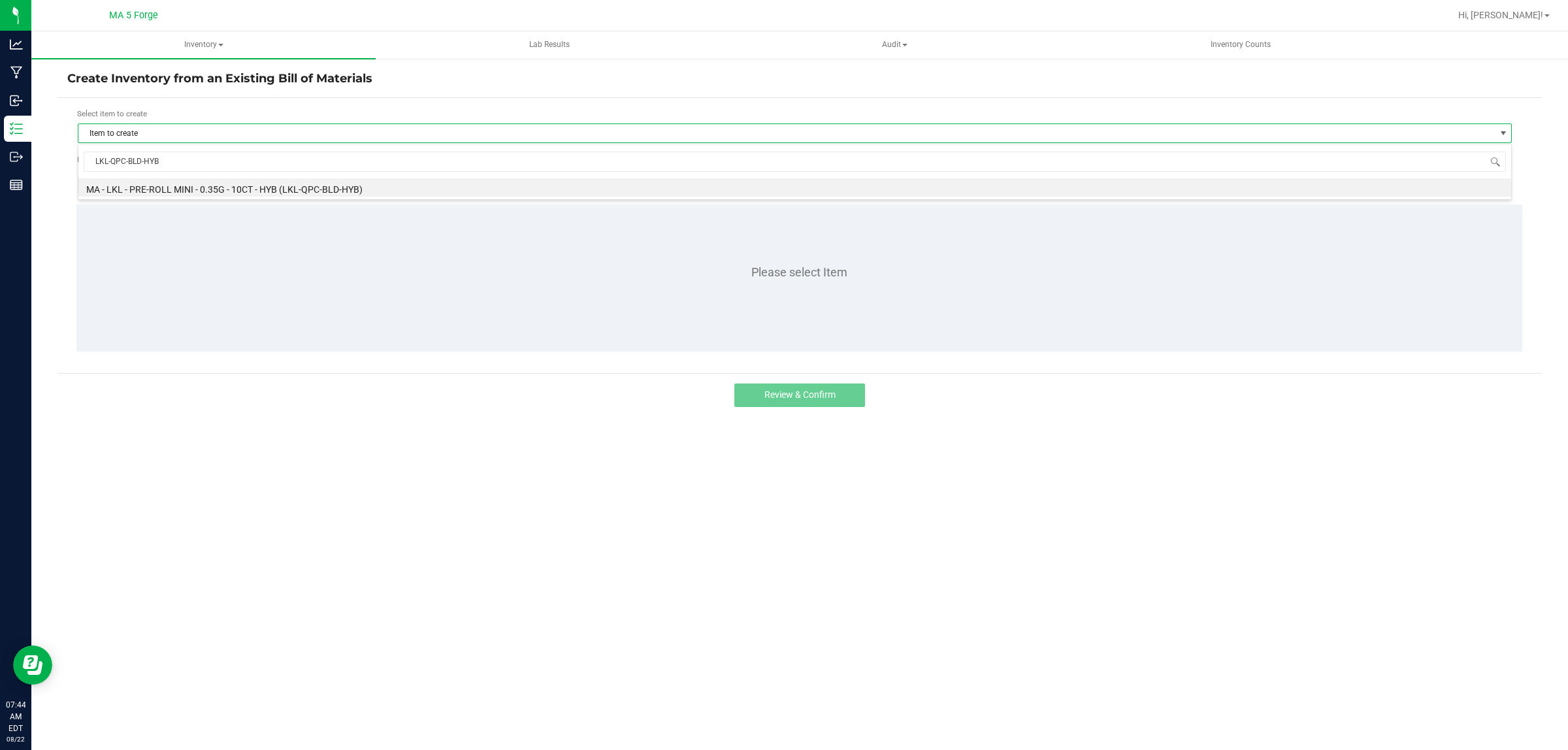
click at [243, 183] on li "MA - LKL - PRE-ROLL MINI - 0.35G - 10CT - HYB (LKL-QPC-BLD-HYB)" at bounding box center [795, 188] width 1433 height 18
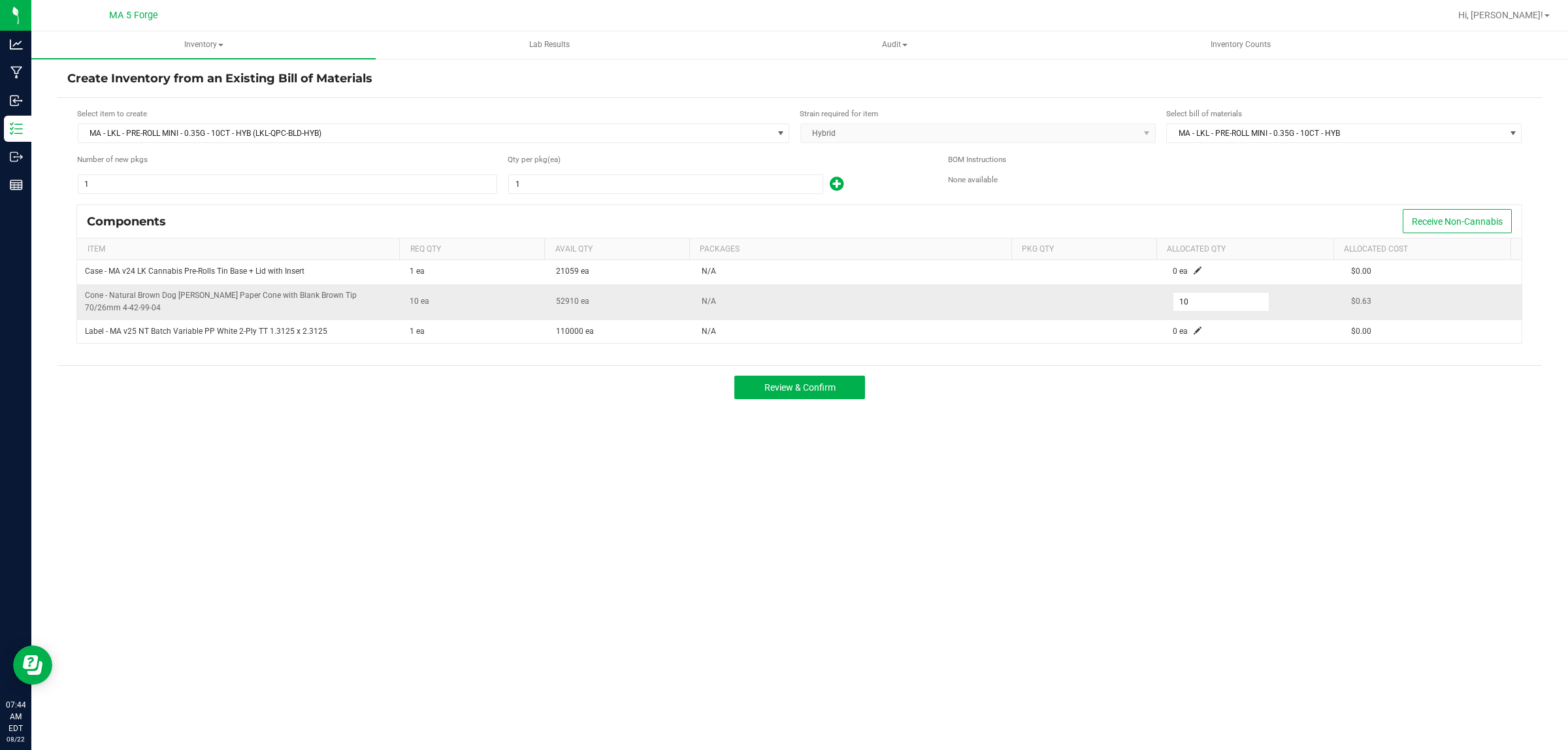
click at [275, 299] on span "Cone - Natural Brown Dog [PERSON_NAME] Paper Cone with Blank Brown Tip 70/26mm …" at bounding box center [221, 301] width 272 height 21
click at [652, 300] on td "52910 ea" at bounding box center [621, 302] width 147 height 36
drag, startPoint x: 98, startPoint y: 309, endPoint x: 81, endPoint y: 294, distance: 22.7
click at [81, 294] on td "Cone - Natural Brown Dog [PERSON_NAME] Paper Cone with Blank Brown Tip 70/26mm …" at bounding box center [239, 302] width 324 height 36
copy span "Cone - Natural Brown Dog [PERSON_NAME] Paper Cone with Blank Brown Tip 70/26mm …"
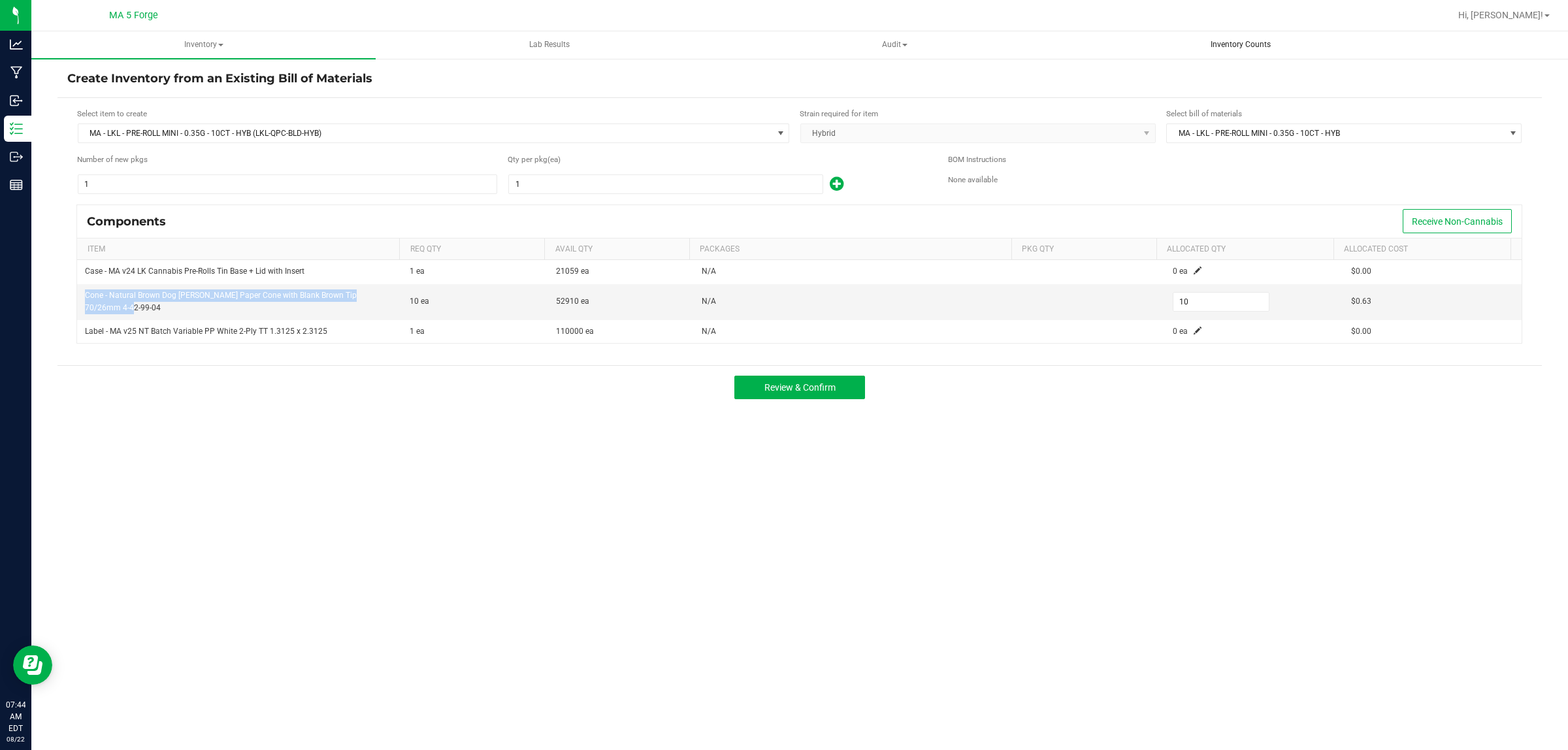
click at [1212, 49] on span "Inventory Counts" at bounding box center [1241, 44] width 95 height 11
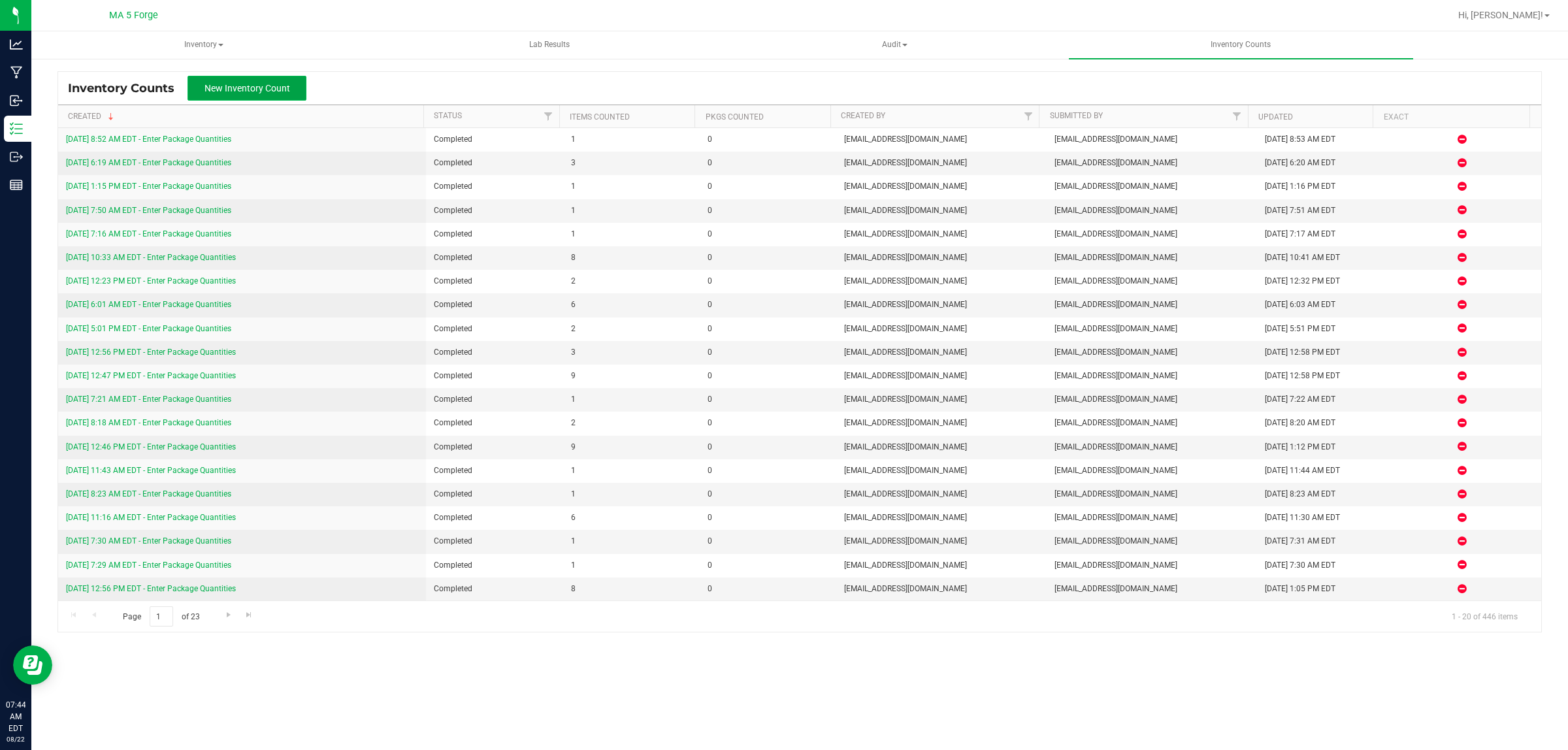
click at [239, 84] on span "New Inventory Count" at bounding box center [248, 87] width 85 height 11
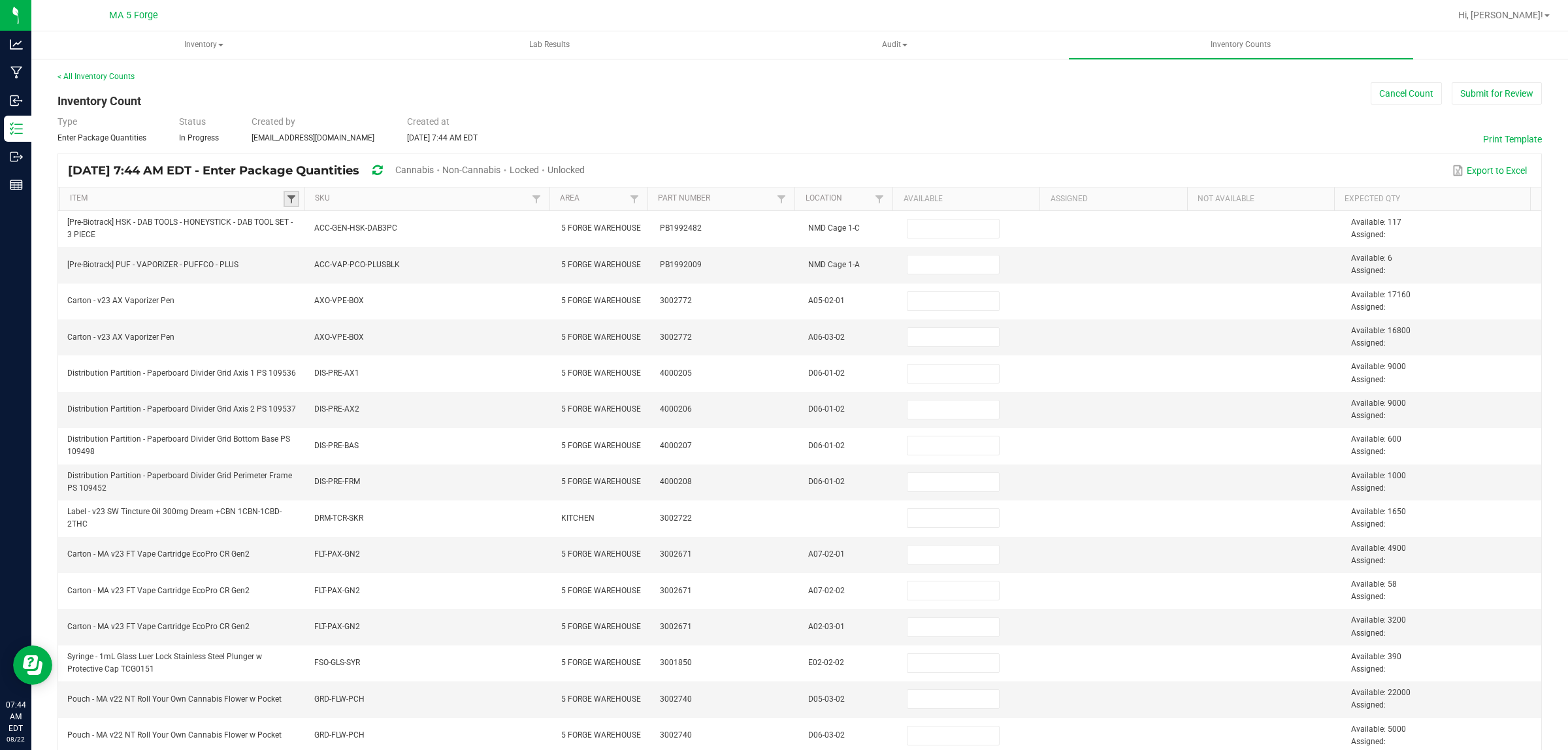
click at [292, 197] on span at bounding box center [291, 199] width 11 height 11
click at [328, 228] on input at bounding box center [382, 228] width 174 height 19
paste input "Cone - Natural Brown Dog [PERSON_NAME] Paper Cone with Blank Brown Tip 70/26mm …"
type input "Cone - Natural Brown Dog [PERSON_NAME] Paper Cone with Blank Brown Tip 70/26mm …"
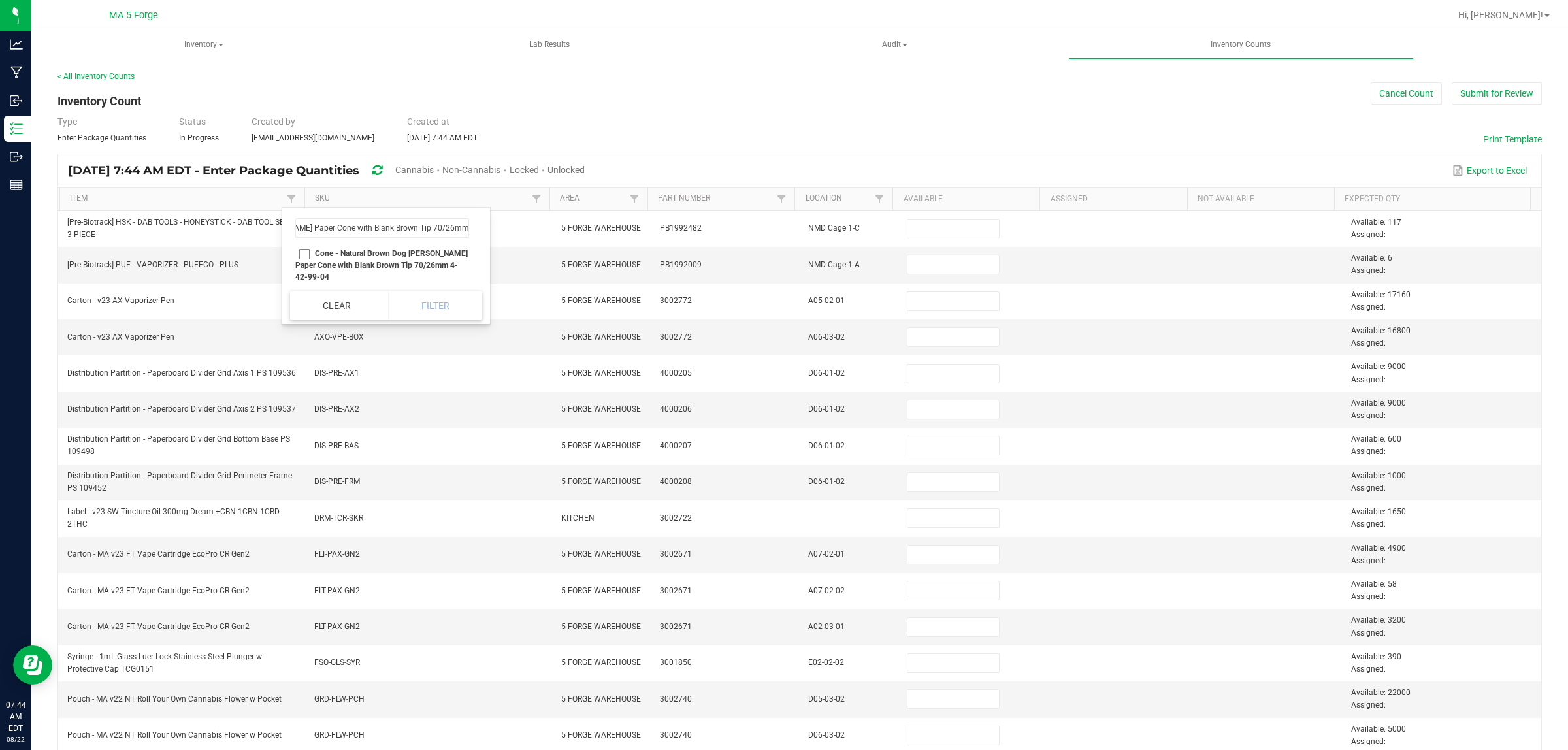
scroll to position [0, 0]
click at [302, 254] on li "Cone - Natural Brown Dog [PERSON_NAME] Paper Cone with Blank Brown Tip 70/26mm …" at bounding box center [383, 265] width 185 height 41
checkbox 4-42-99-04 "true"
click at [436, 301] on button "Filter" at bounding box center [435, 306] width 94 height 29
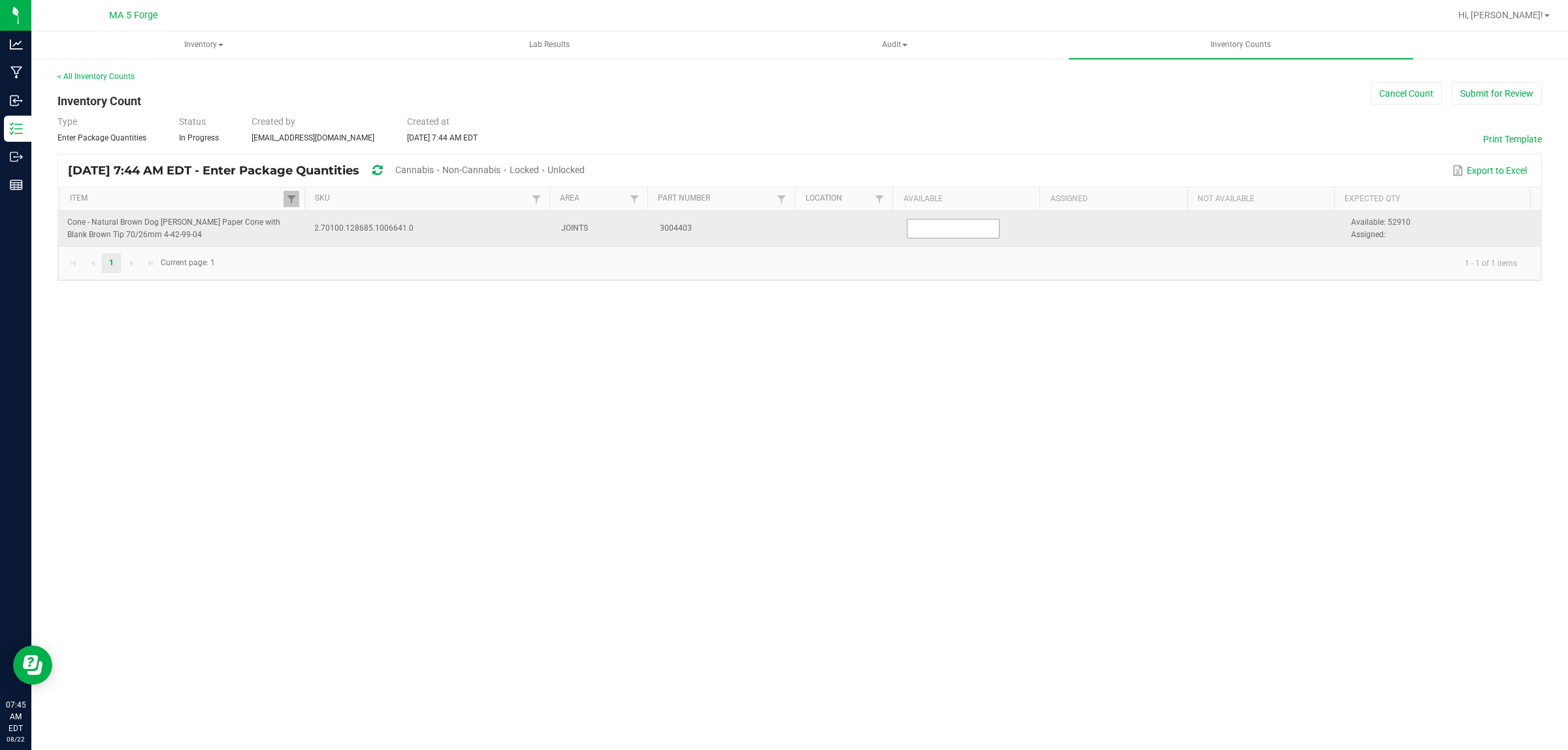
click at [947, 228] on input at bounding box center [953, 228] width 91 height 18
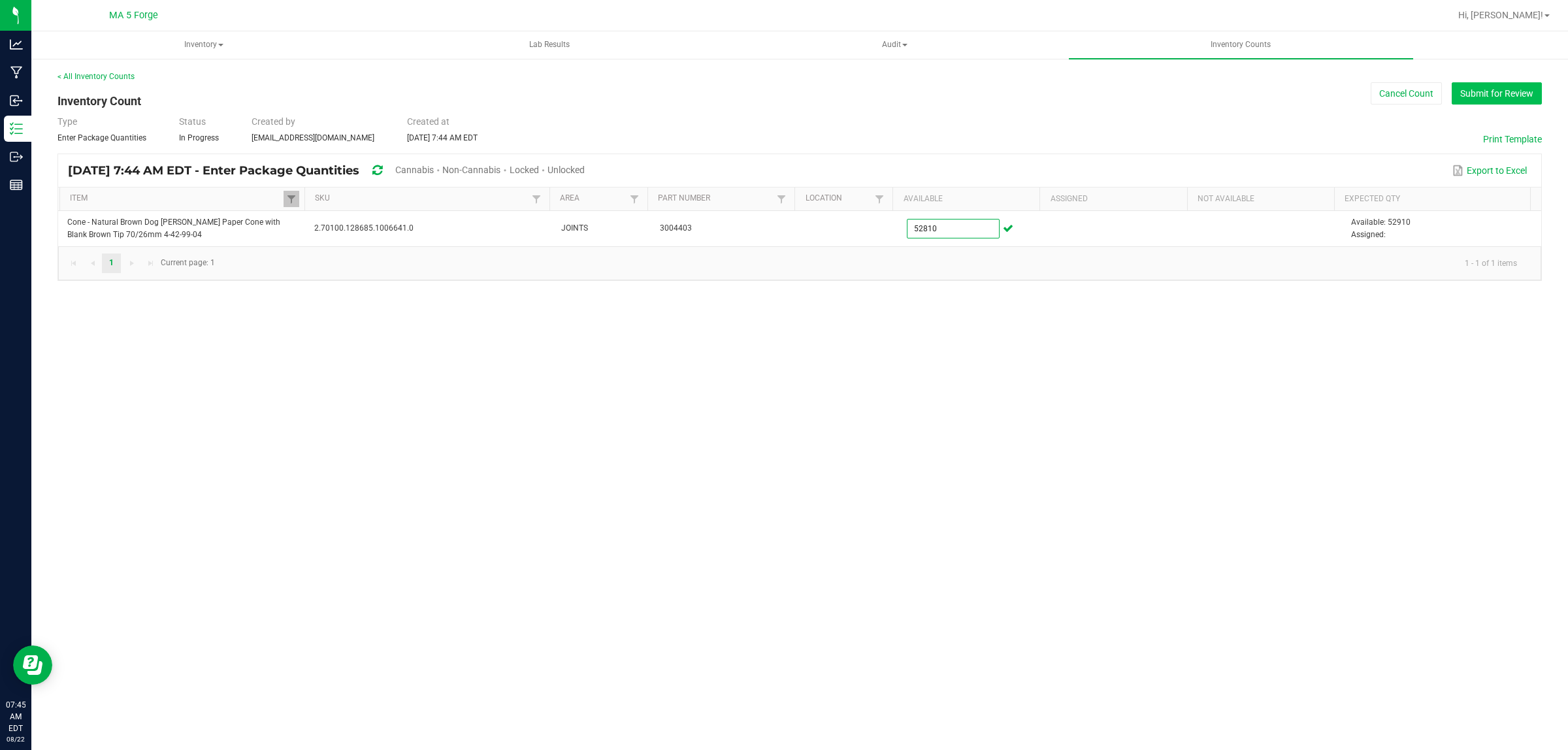
type input "52,810"
click at [1494, 95] on button "Submit for Review" at bounding box center [1497, 93] width 90 height 22
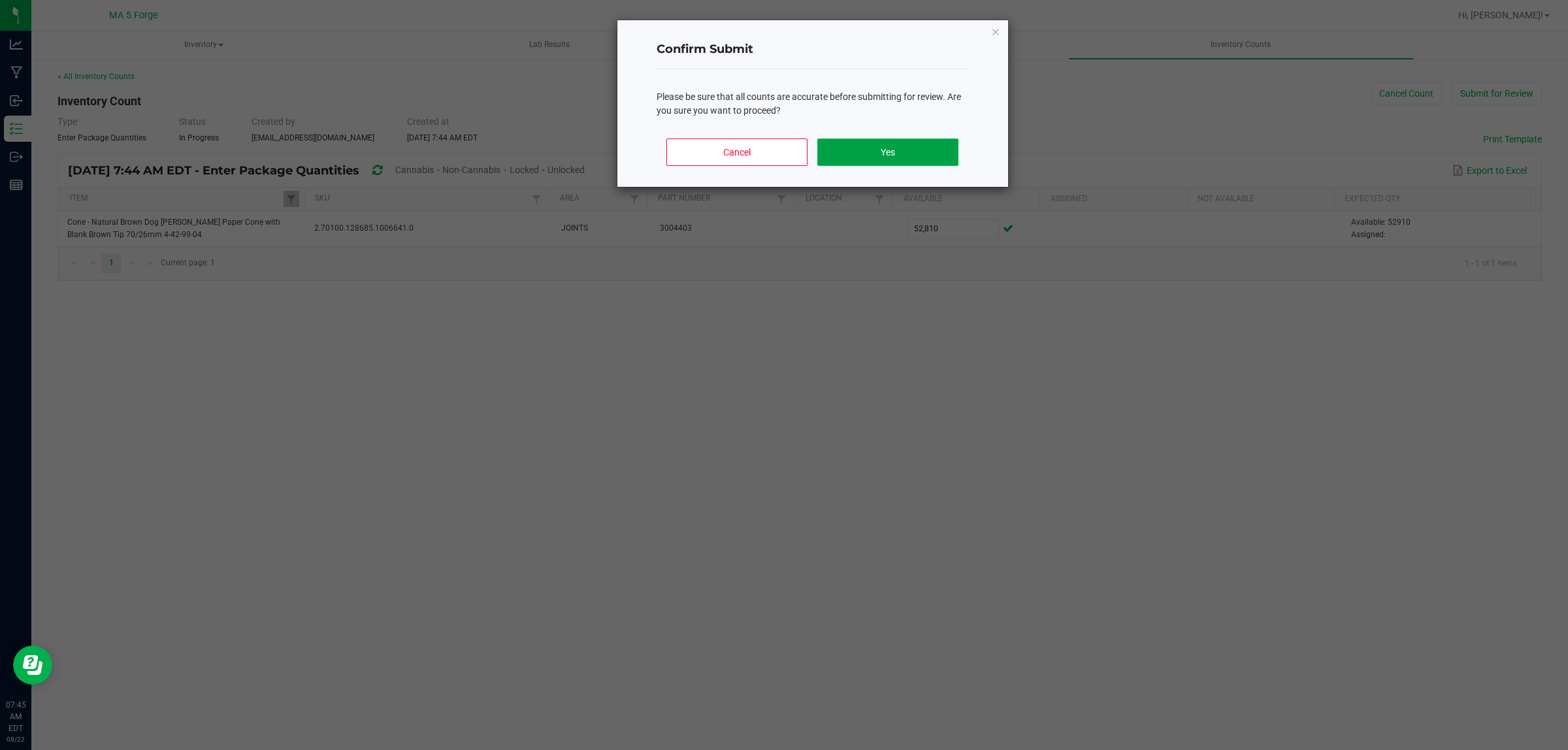
click at [903, 151] on button "Yes" at bounding box center [887, 153] width 141 height 27
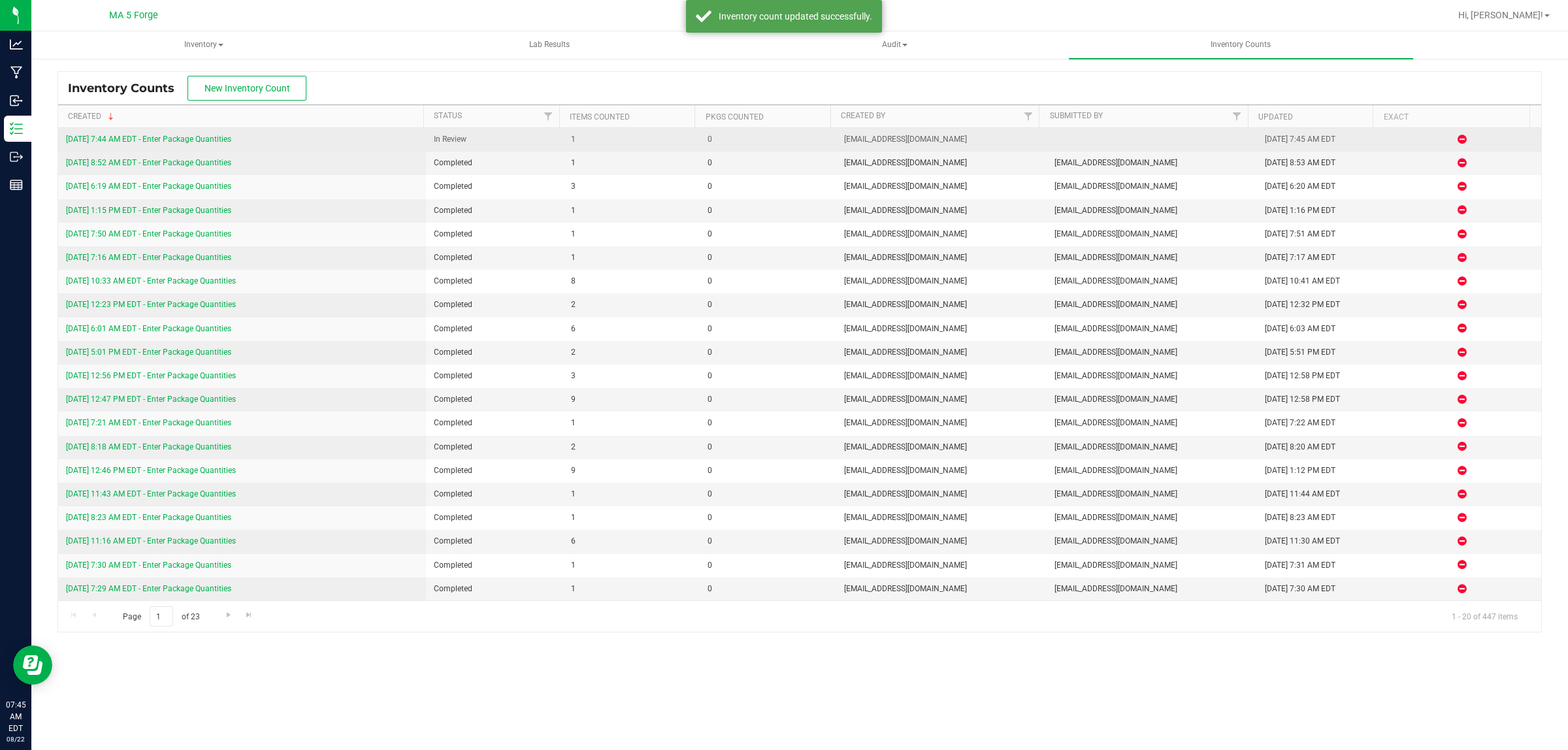
click at [206, 141] on link "[DATE] 7:44 AM EDT - Enter Package Quantities" at bounding box center [149, 139] width 165 height 9
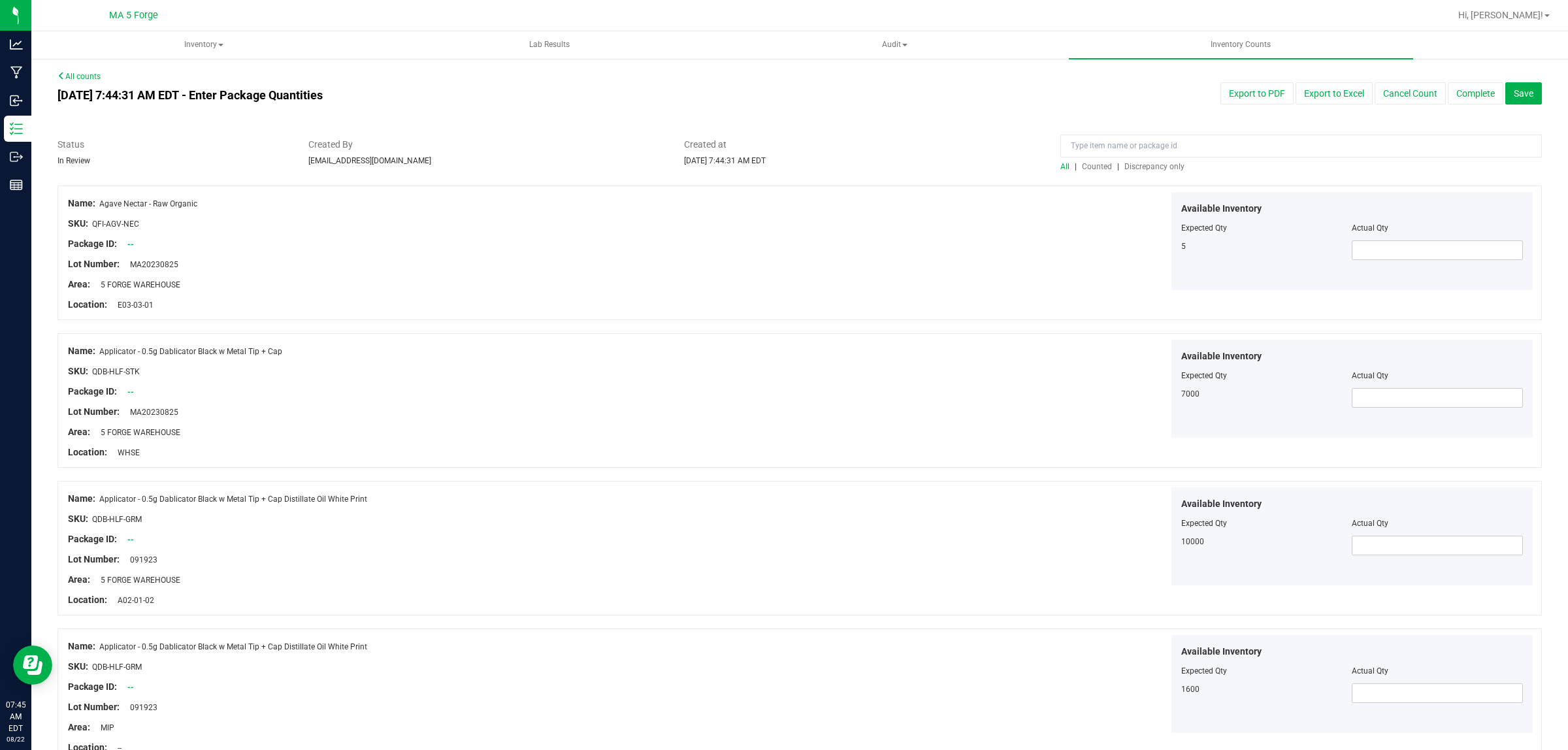
click at [1145, 167] on span "Discrepancy only" at bounding box center [1155, 166] width 60 height 9
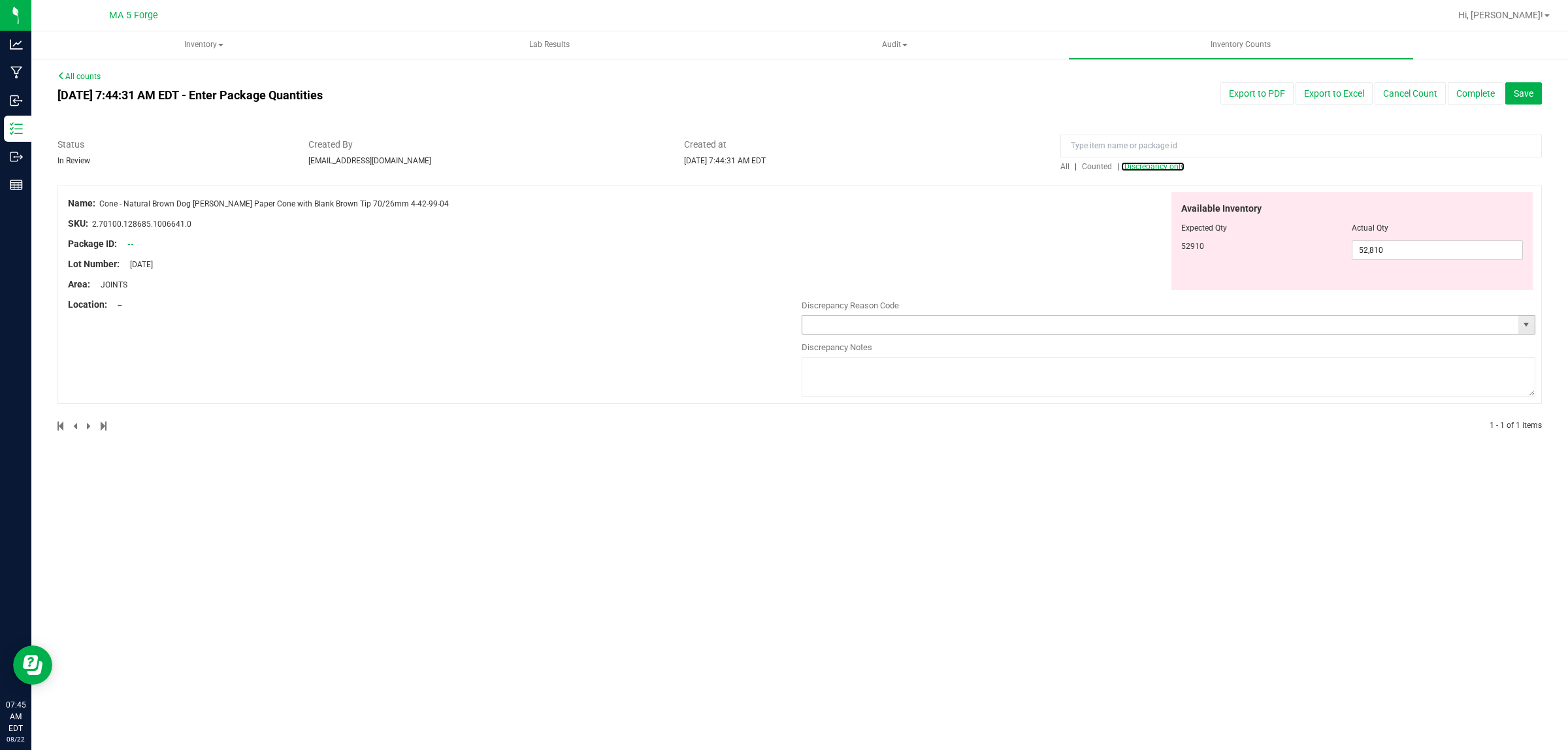
click at [1523, 327] on span "select" at bounding box center [1526, 324] width 11 height 11
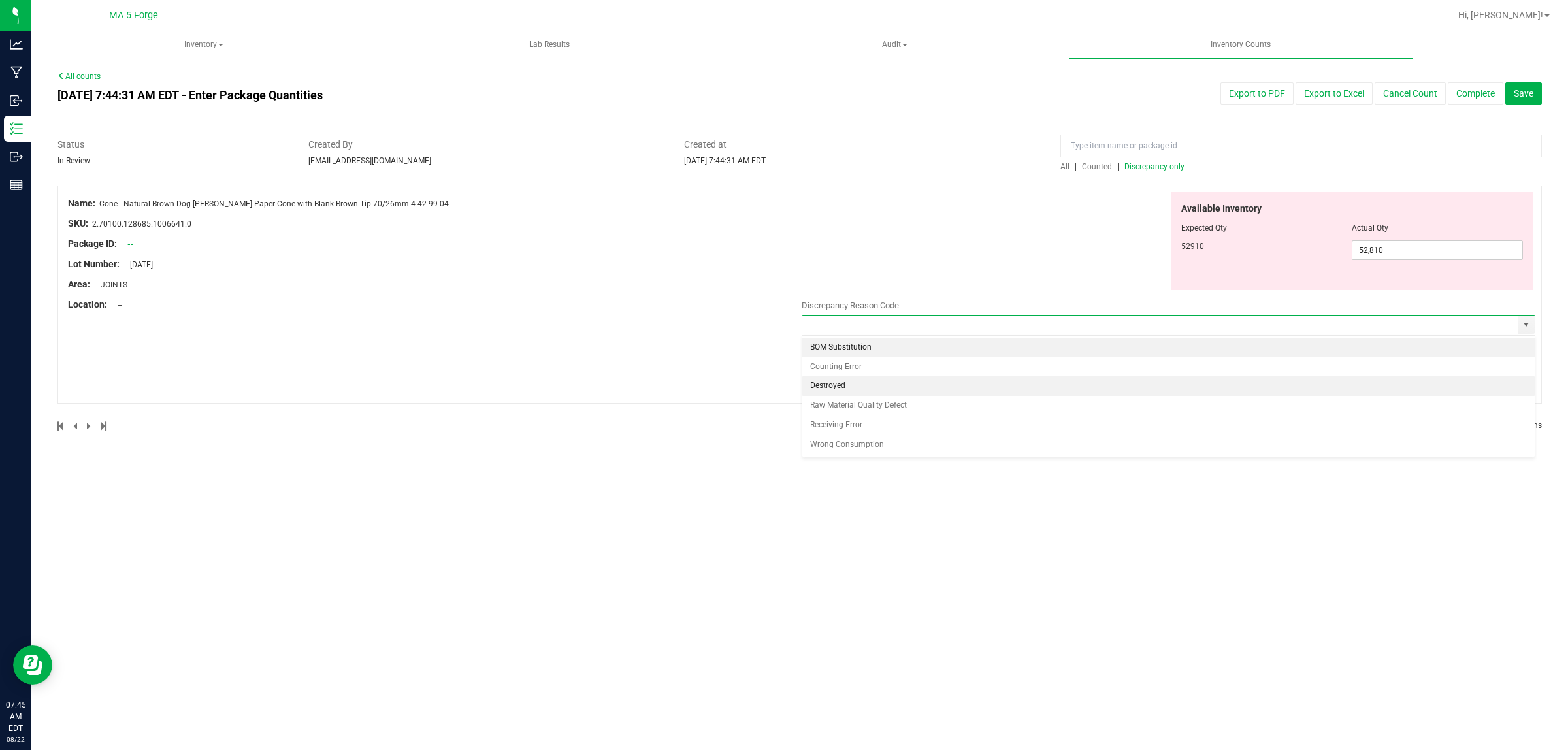
click at [843, 380] on li "Destroyed" at bounding box center [1169, 386] width 733 height 19
type input "Destroyed"
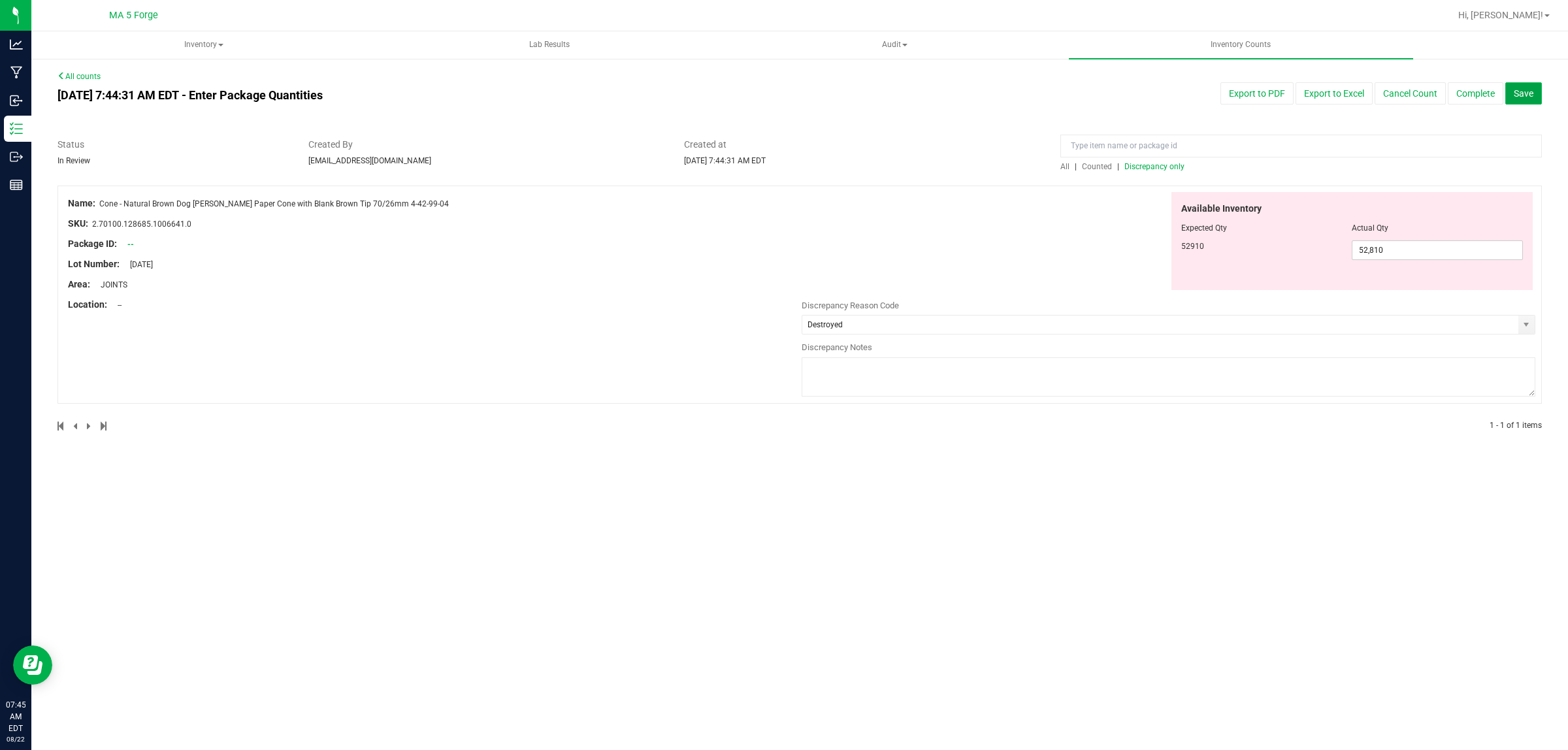
click at [1526, 97] on span "Save" at bounding box center [1524, 93] width 19 height 11
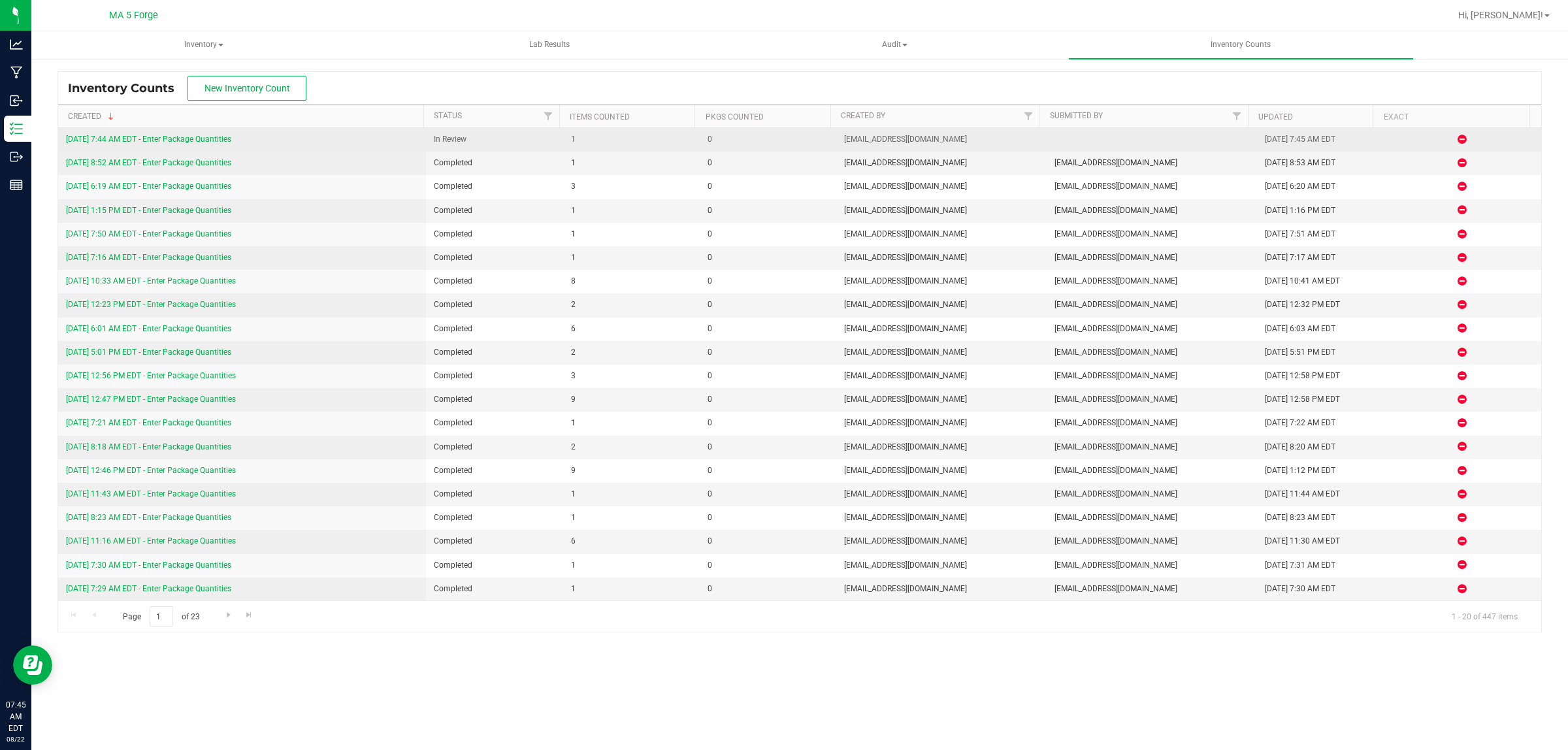
click at [207, 139] on link "[DATE] 7:44 AM EDT - Enter Package Quantities" at bounding box center [149, 139] width 165 height 9
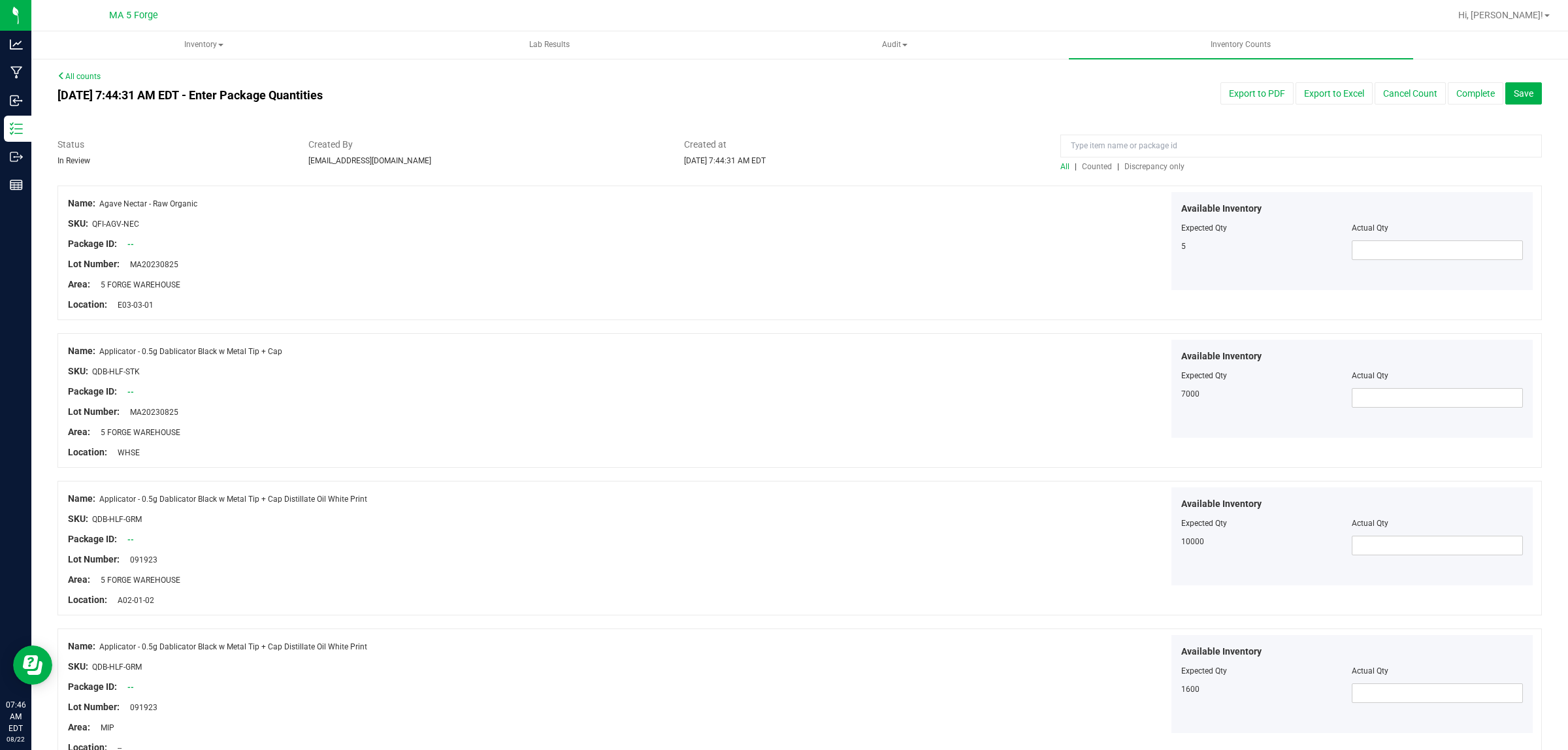
click at [1152, 162] on span "Discrepancy only" at bounding box center [1155, 166] width 60 height 9
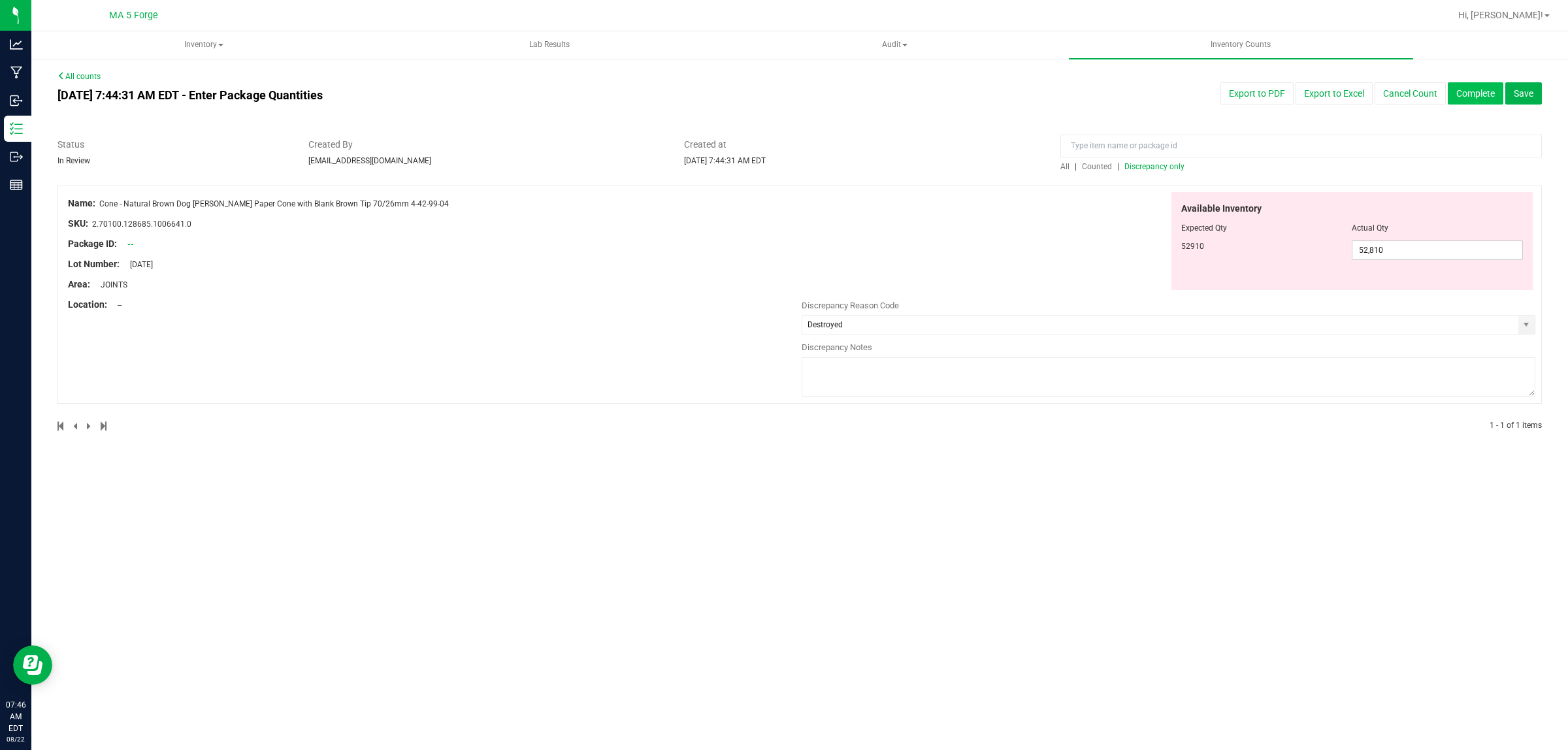
click at [1468, 89] on button "Complete" at bounding box center [1476, 93] width 55 height 22
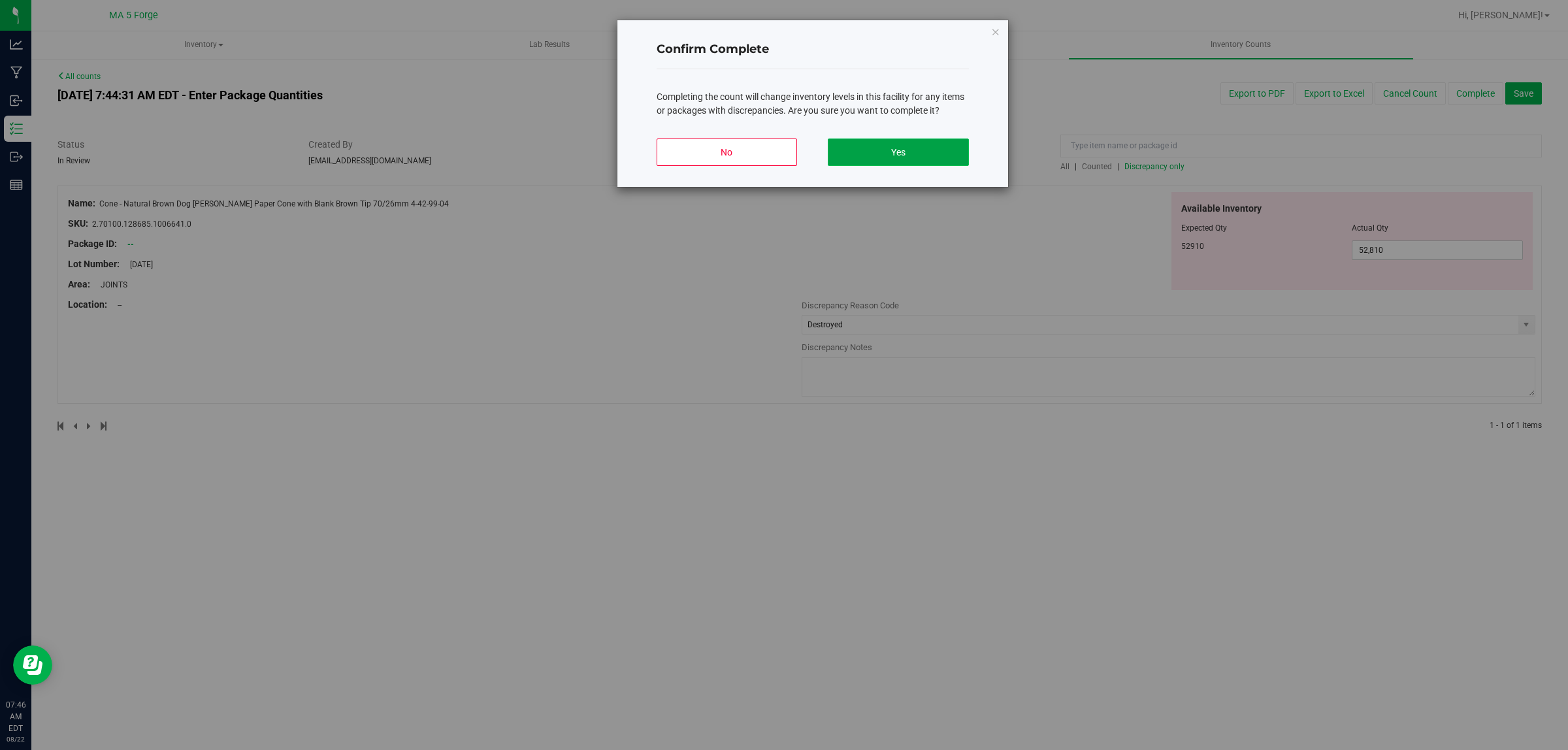
click at [917, 148] on button "Yes" at bounding box center [898, 153] width 141 height 27
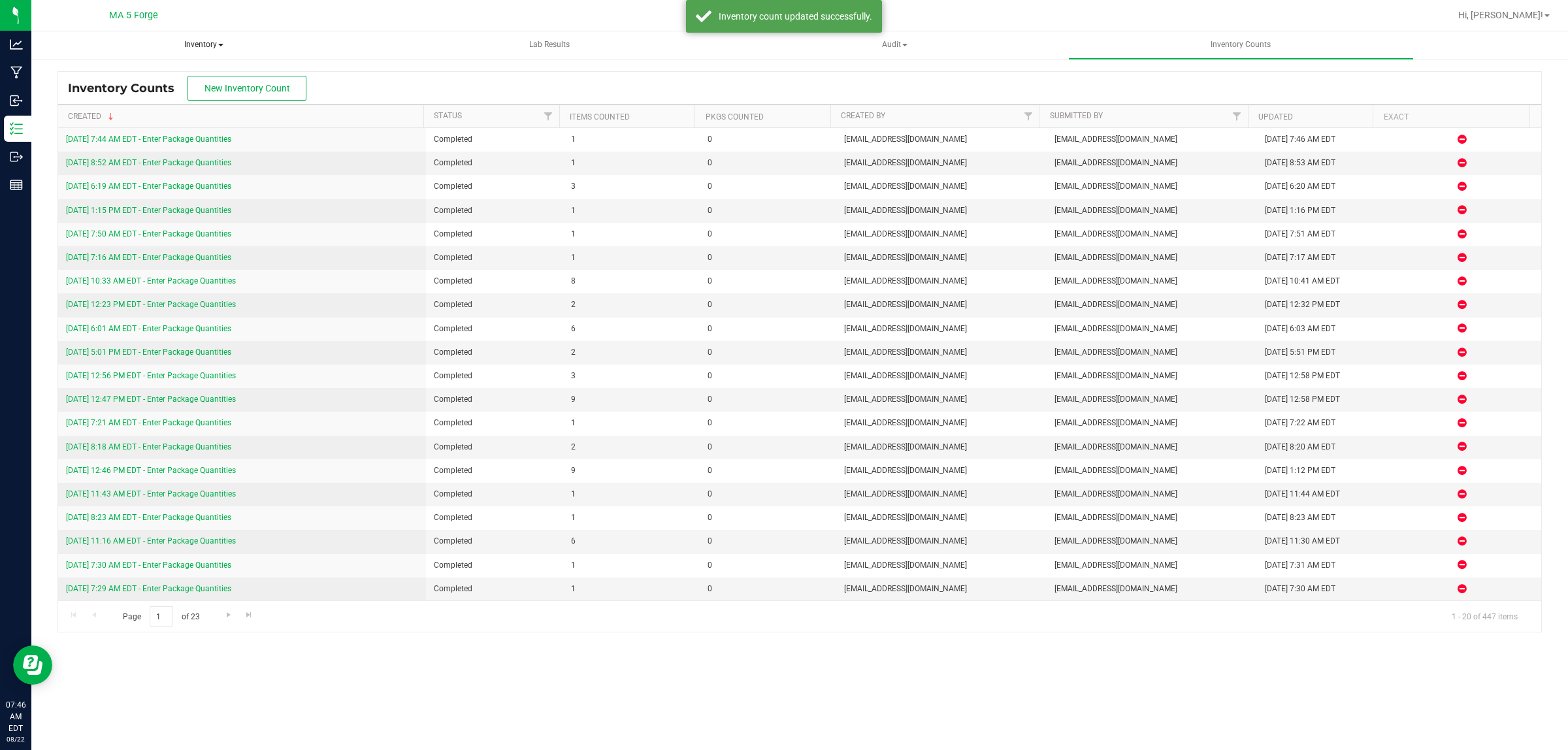
click at [211, 43] on span "Inventory" at bounding box center [203, 45] width 343 height 26
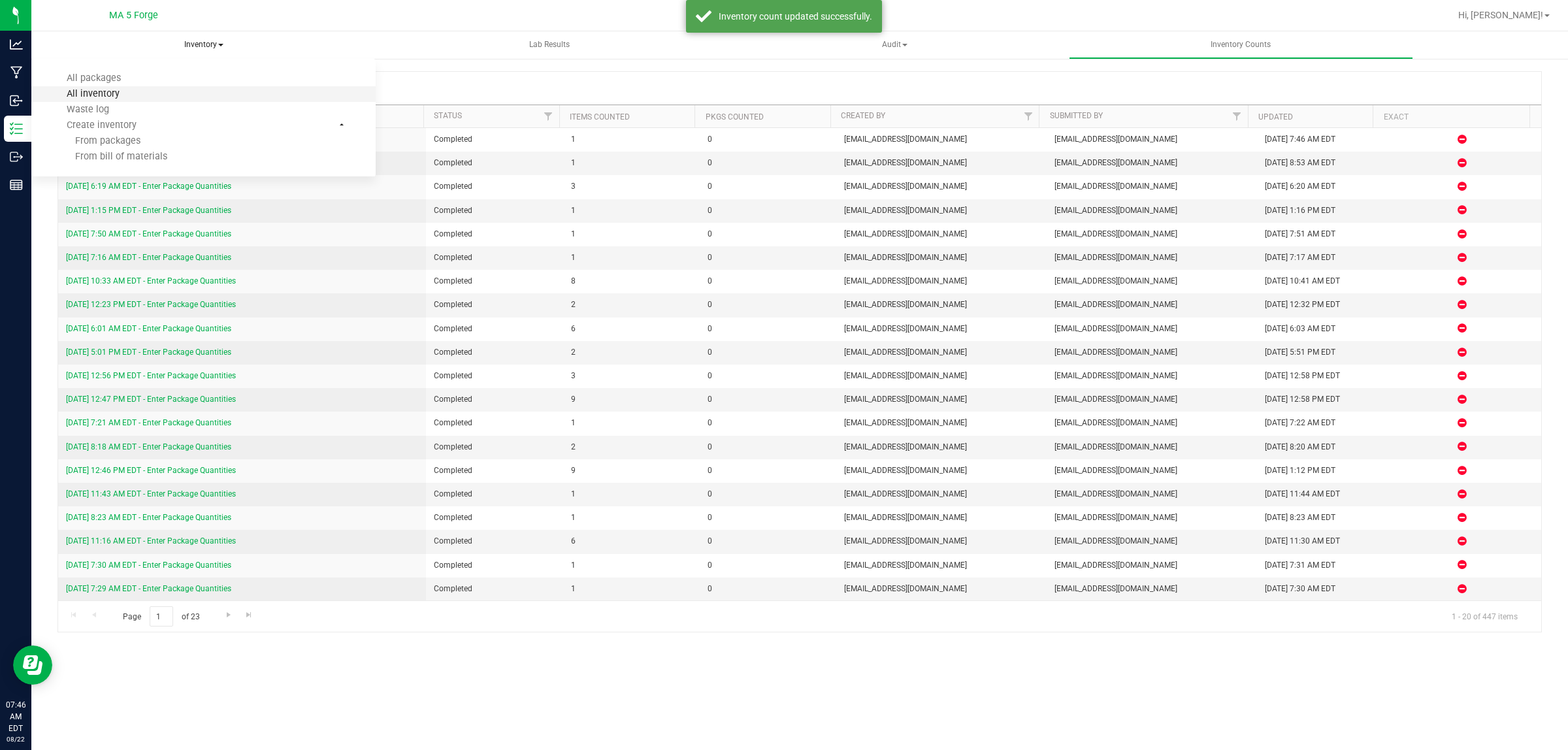
click at [118, 93] on span "All inventory" at bounding box center [92, 93] width 88 height 11
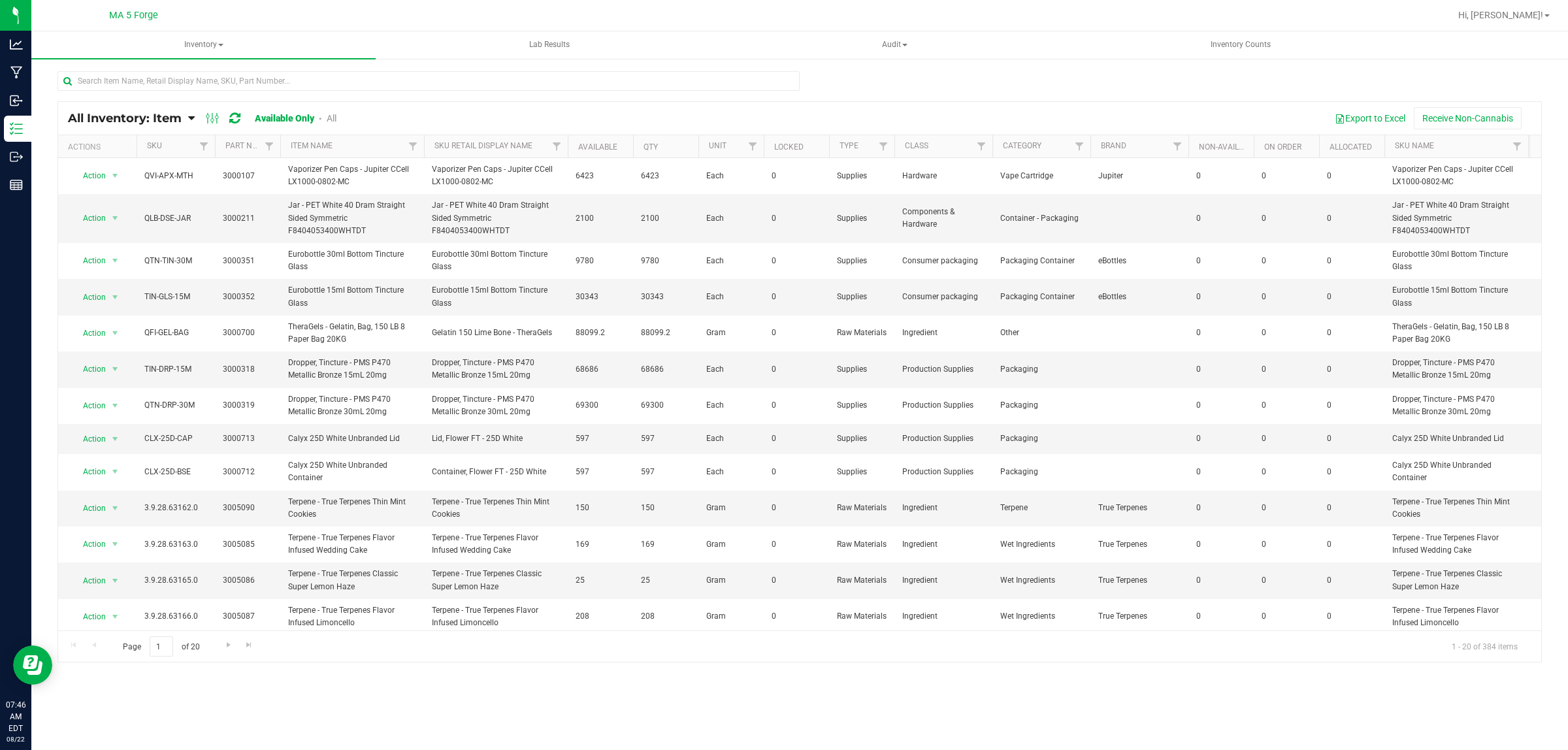
click at [566, 146] on div at bounding box center [568, 147] width 6 height 23
click at [556, 148] on span "Filter" at bounding box center [557, 146] width 11 height 11
click at [579, 175] on input at bounding box center [614, 176] width 119 height 19
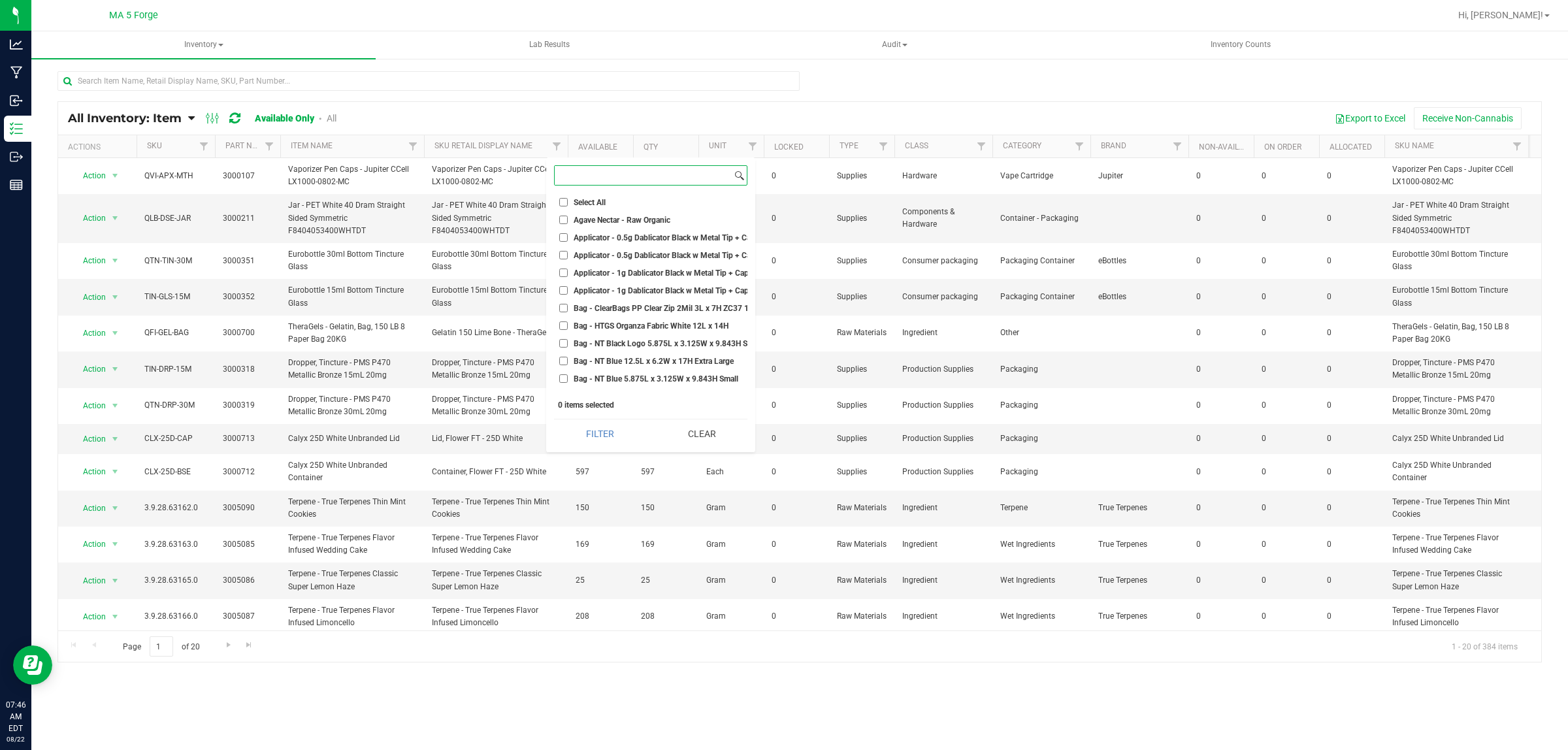
paste input "Cone - Natural Brown Dog [PERSON_NAME] Paper Cone with Blank Brown Tip 70/26mm …"
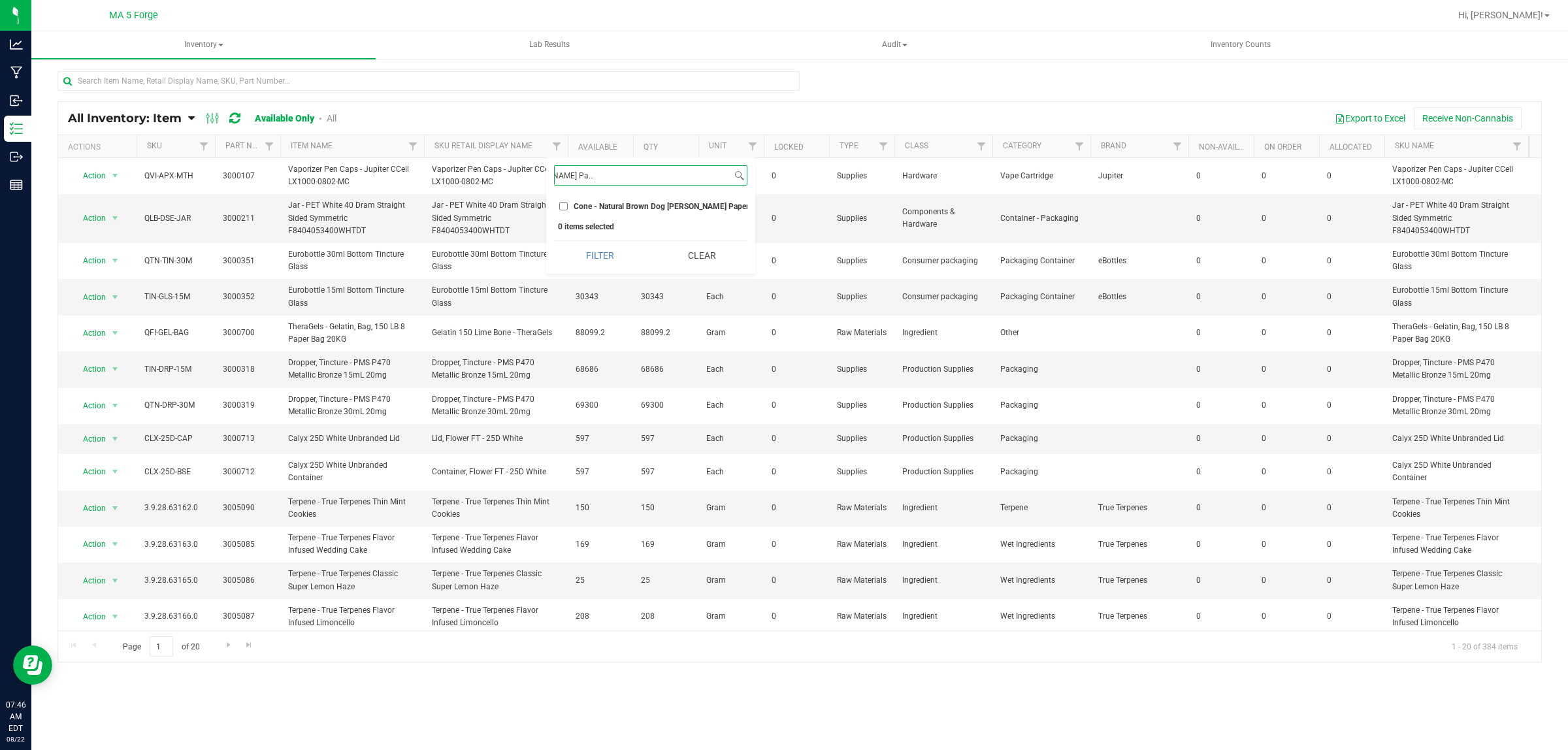
type input "Cone - Natural Brown Dog [PERSON_NAME] Paper Cone with Blank Brown Tip 70/26mm …"
click at [560, 211] on input "Cone - Natural Brown Dog [PERSON_NAME] Paper Cone with Blank Brown Tip 70/26mm …" at bounding box center [563, 206] width 9 height 9
click at [562, 206] on input "Cone - Natural Brown Dog [PERSON_NAME] Paper Cone with Blank Brown Tip 70/26mm …" at bounding box center [563, 206] width 9 height 9
click at [561, 207] on input "Cone - Natural Brown Dog [PERSON_NAME] Paper Cone with Blank Brown Tip 70/26mm …" at bounding box center [563, 206] width 9 height 9
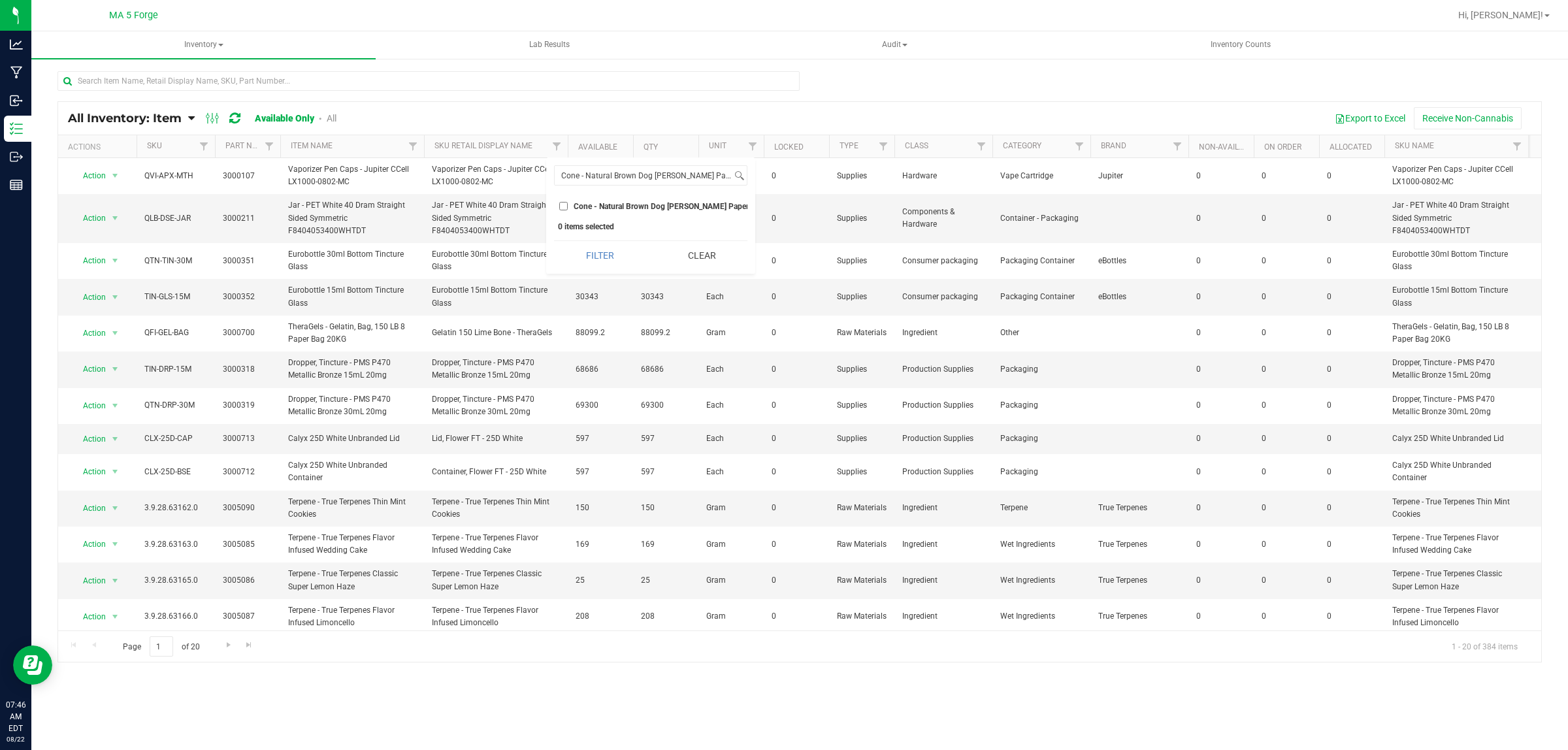
checkbox input "true"
click at [593, 268] on button "Filter" at bounding box center [599, 256] width 92 height 29
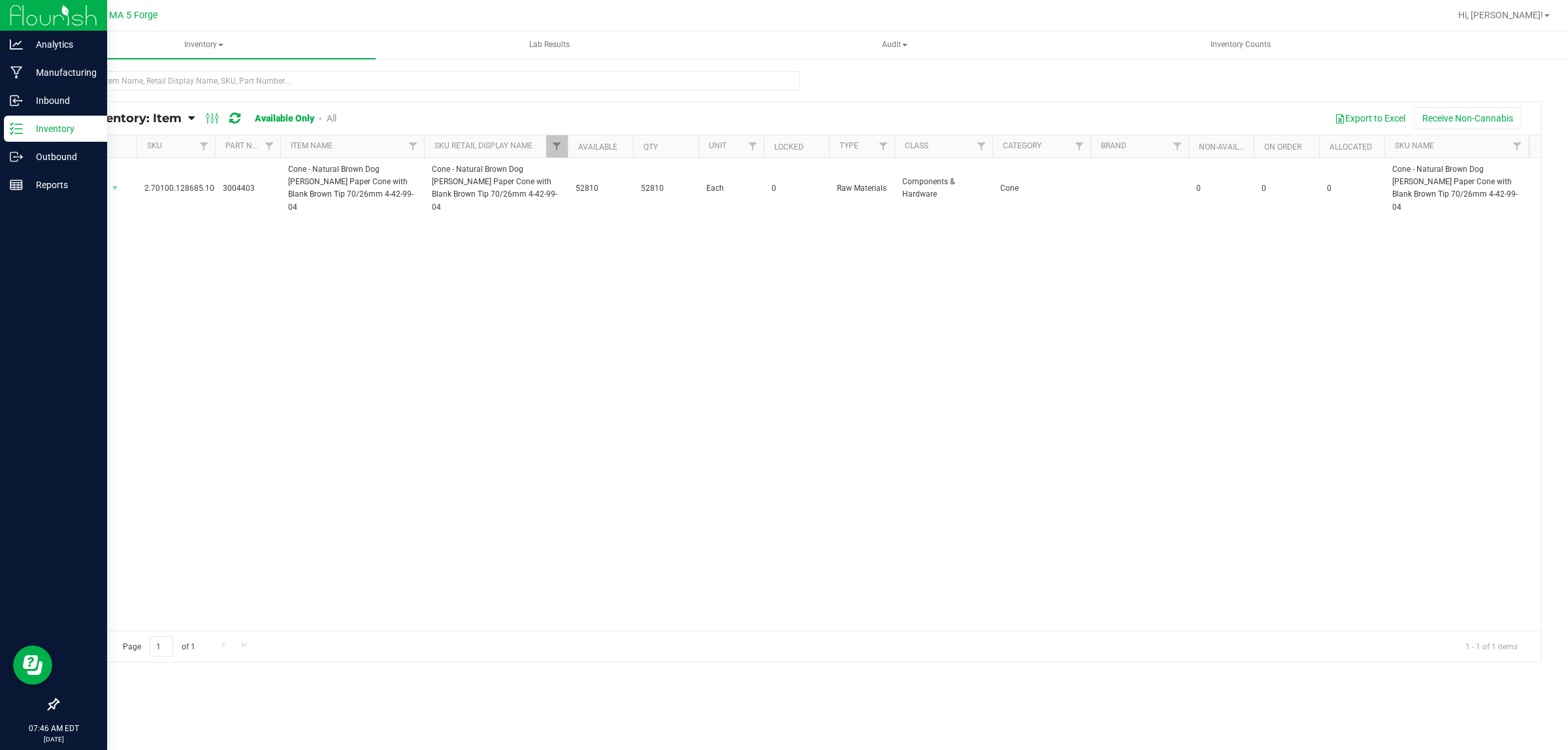
click at [63, 128] on p "Inventory" at bounding box center [62, 128] width 79 height 16
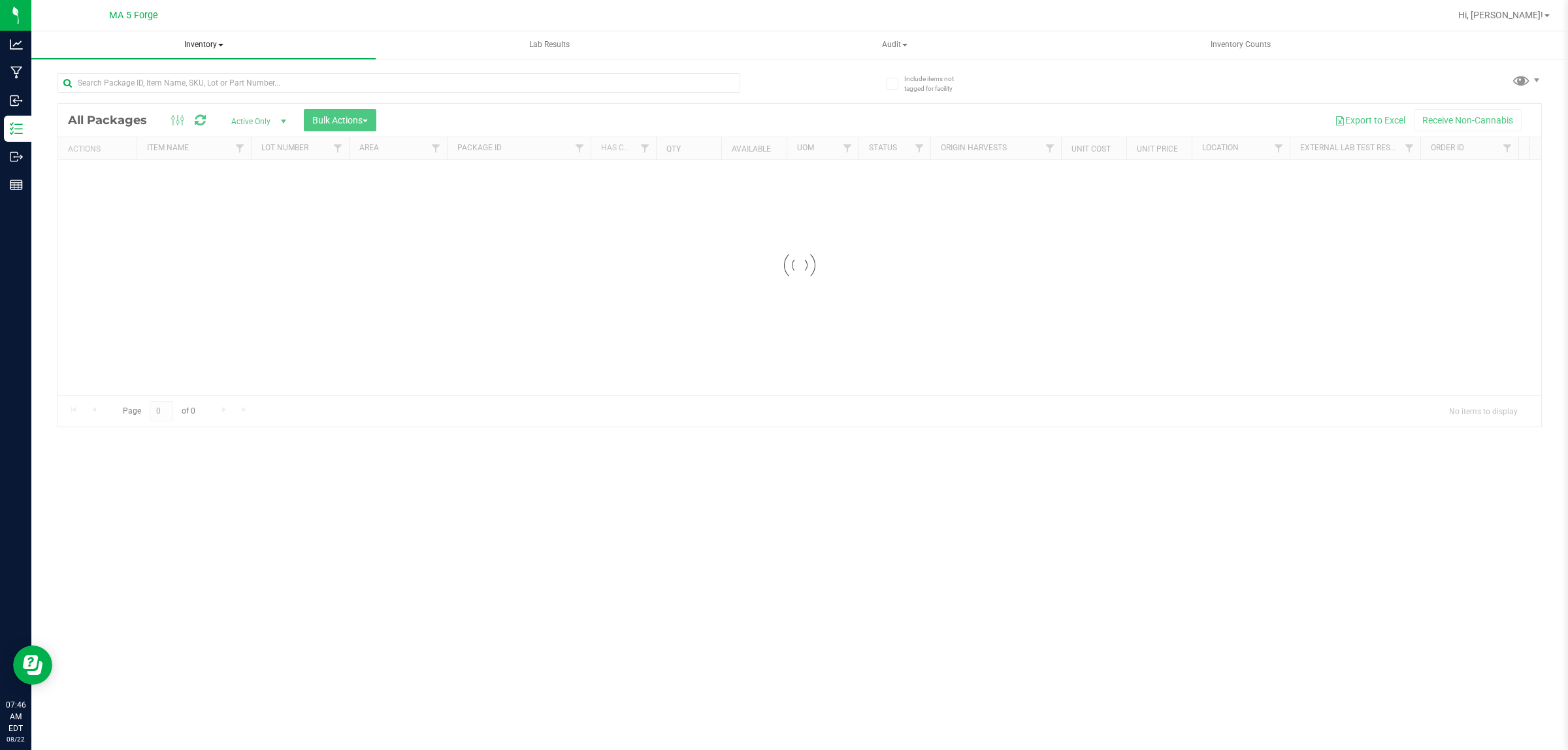
click at [207, 48] on span "Inventory" at bounding box center [203, 45] width 344 height 27
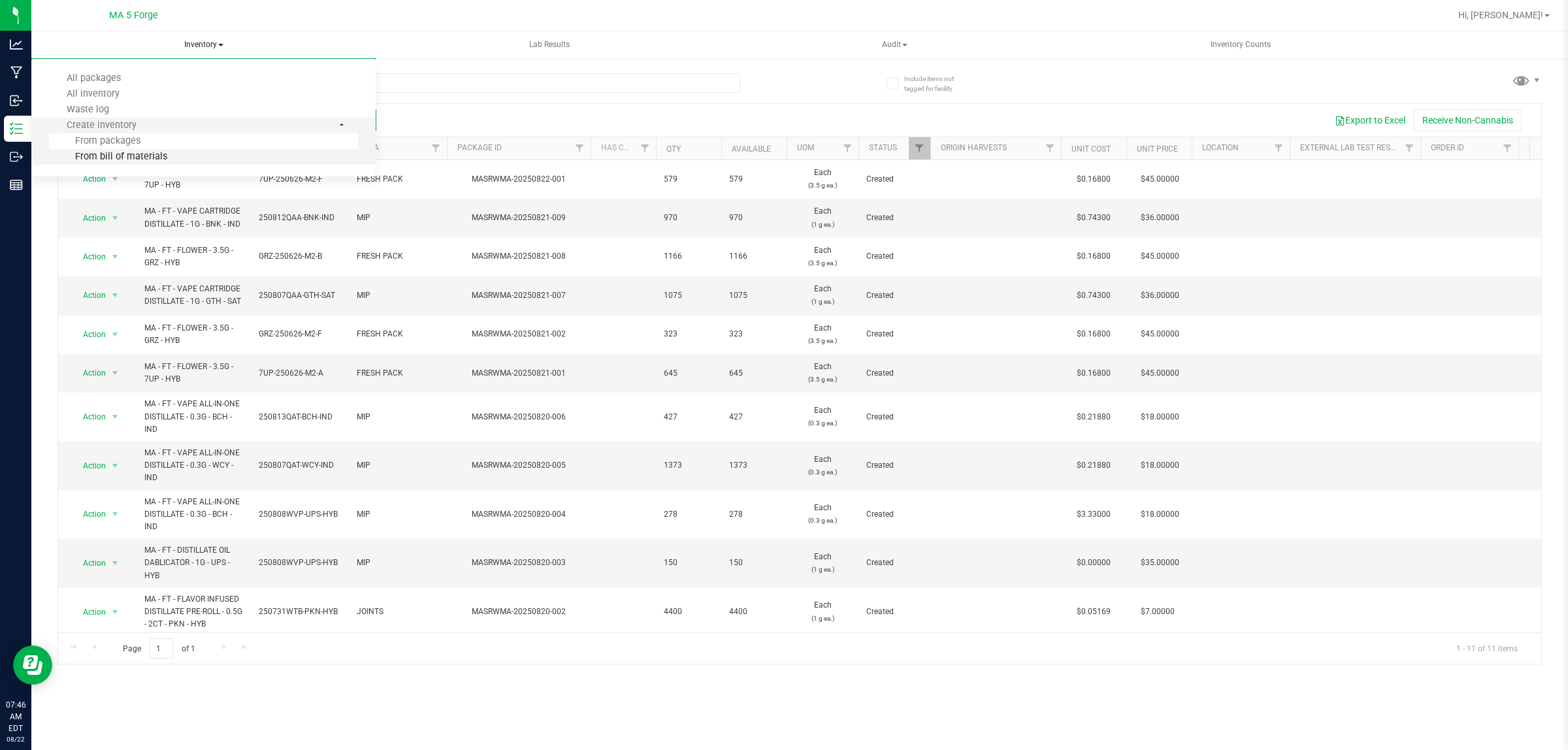
click at [141, 153] on span "From bill of materials" at bounding box center [108, 155] width 119 height 11
